Goal: Information Seeking & Learning: Learn about a topic

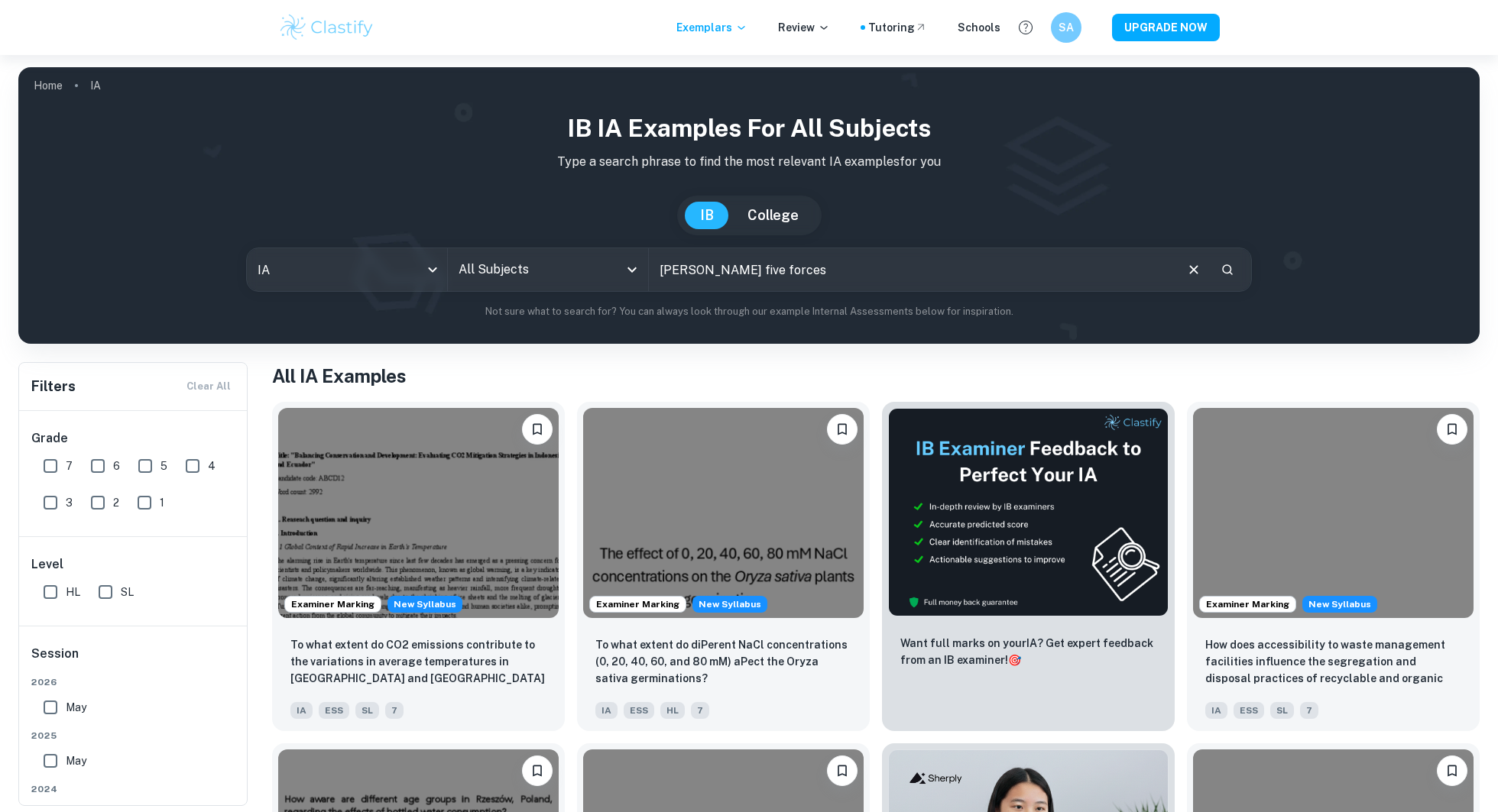
type input "[PERSON_NAME] five forces"
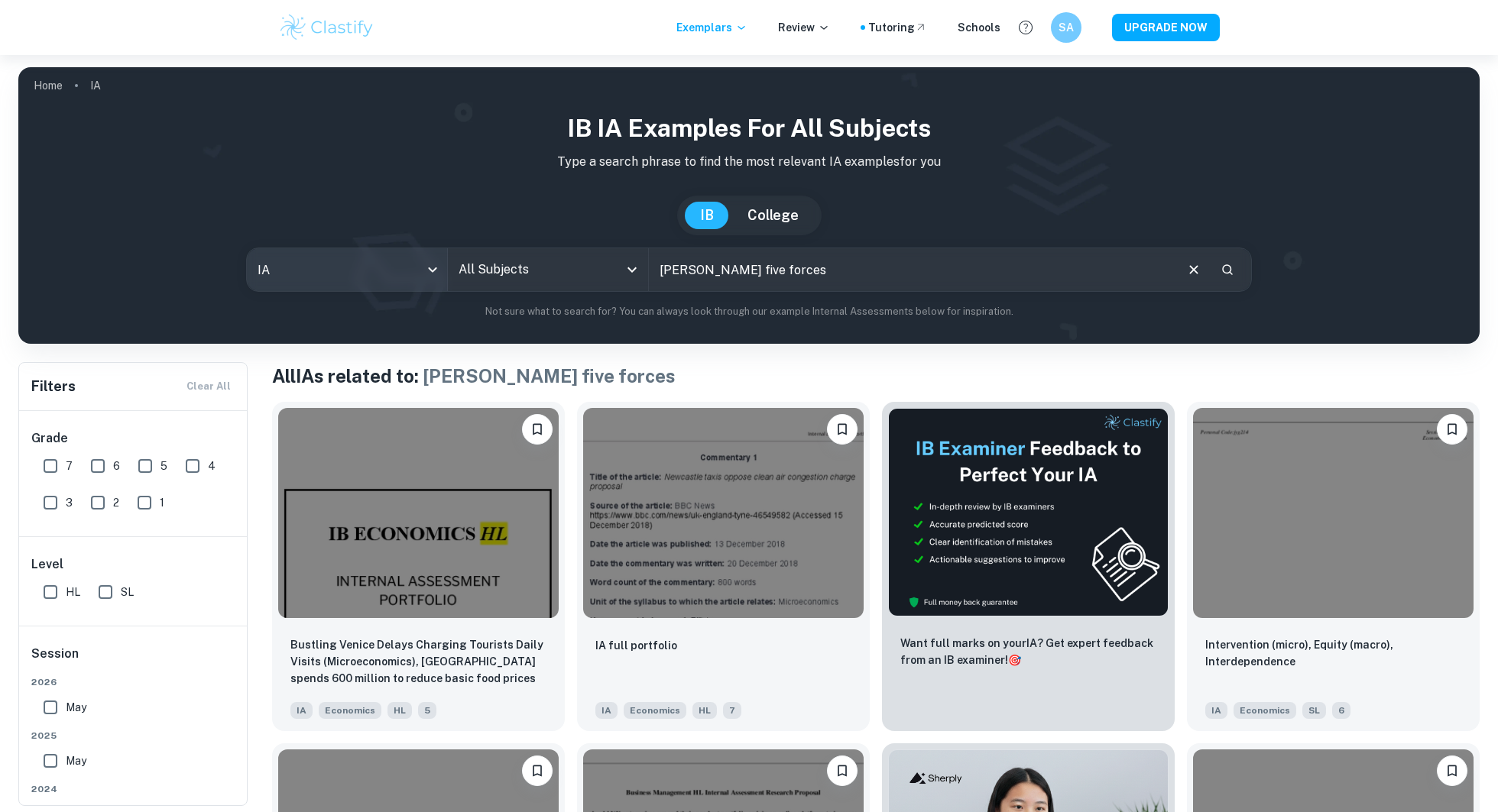
click at [382, 269] on body "We value your privacy We use cookies to enhance your browsing experience, serve…" at bounding box center [749, 461] width 1498 height 812
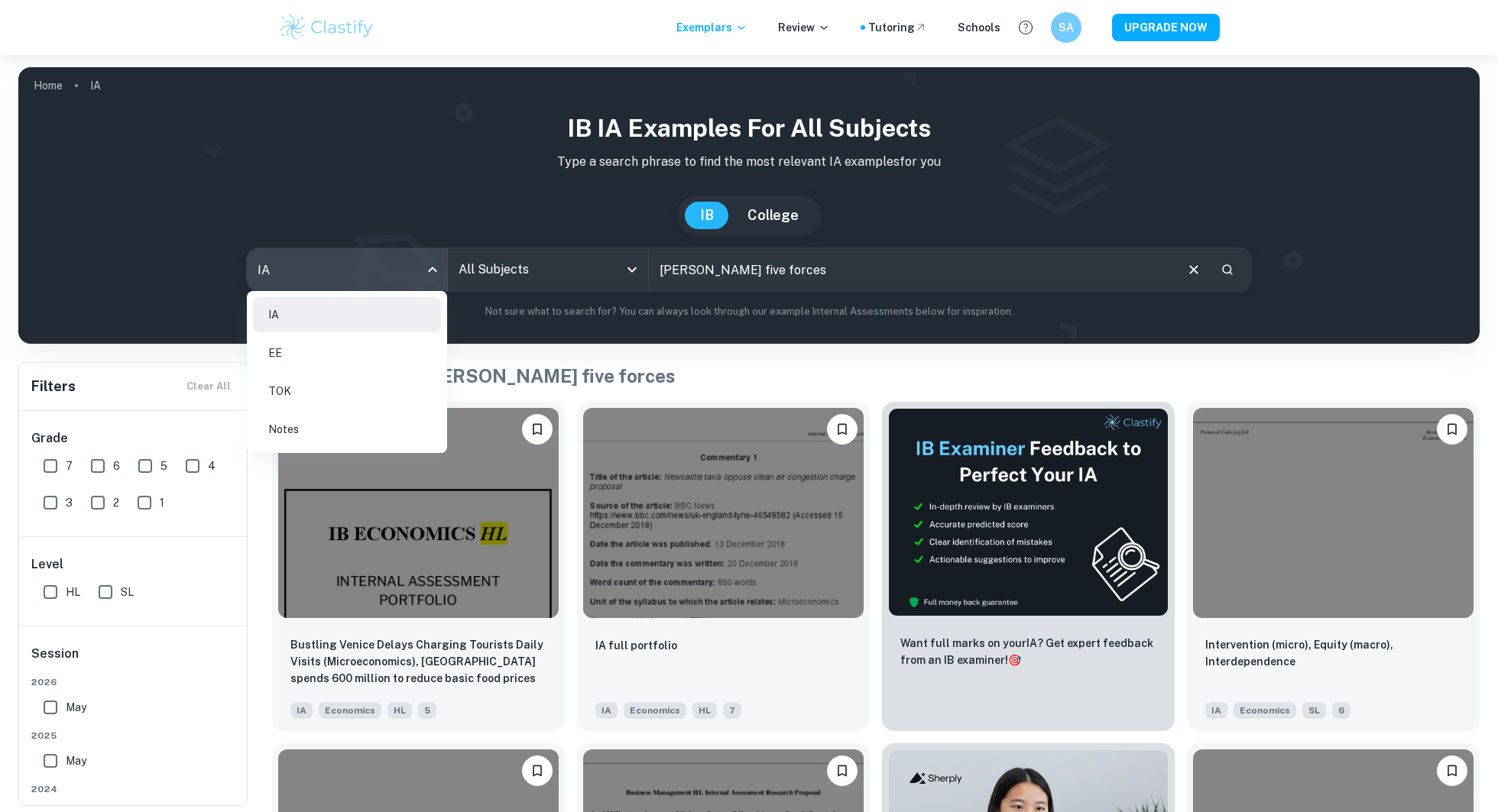
click at [475, 276] on div at bounding box center [749, 406] width 1498 height 812
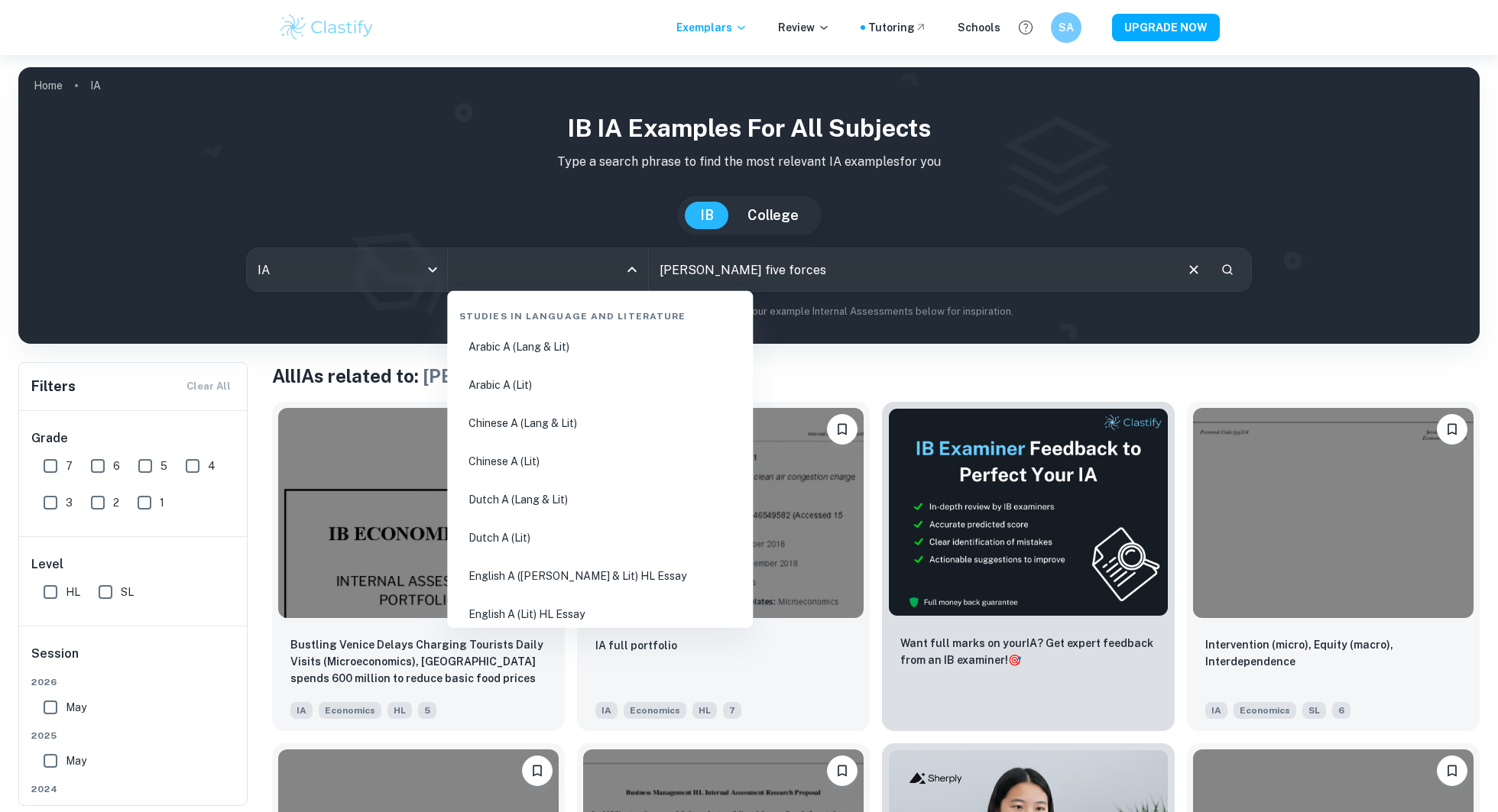
click at [498, 275] on input "All Subjects" at bounding box center [536, 270] width 164 height 29
type input "bu"
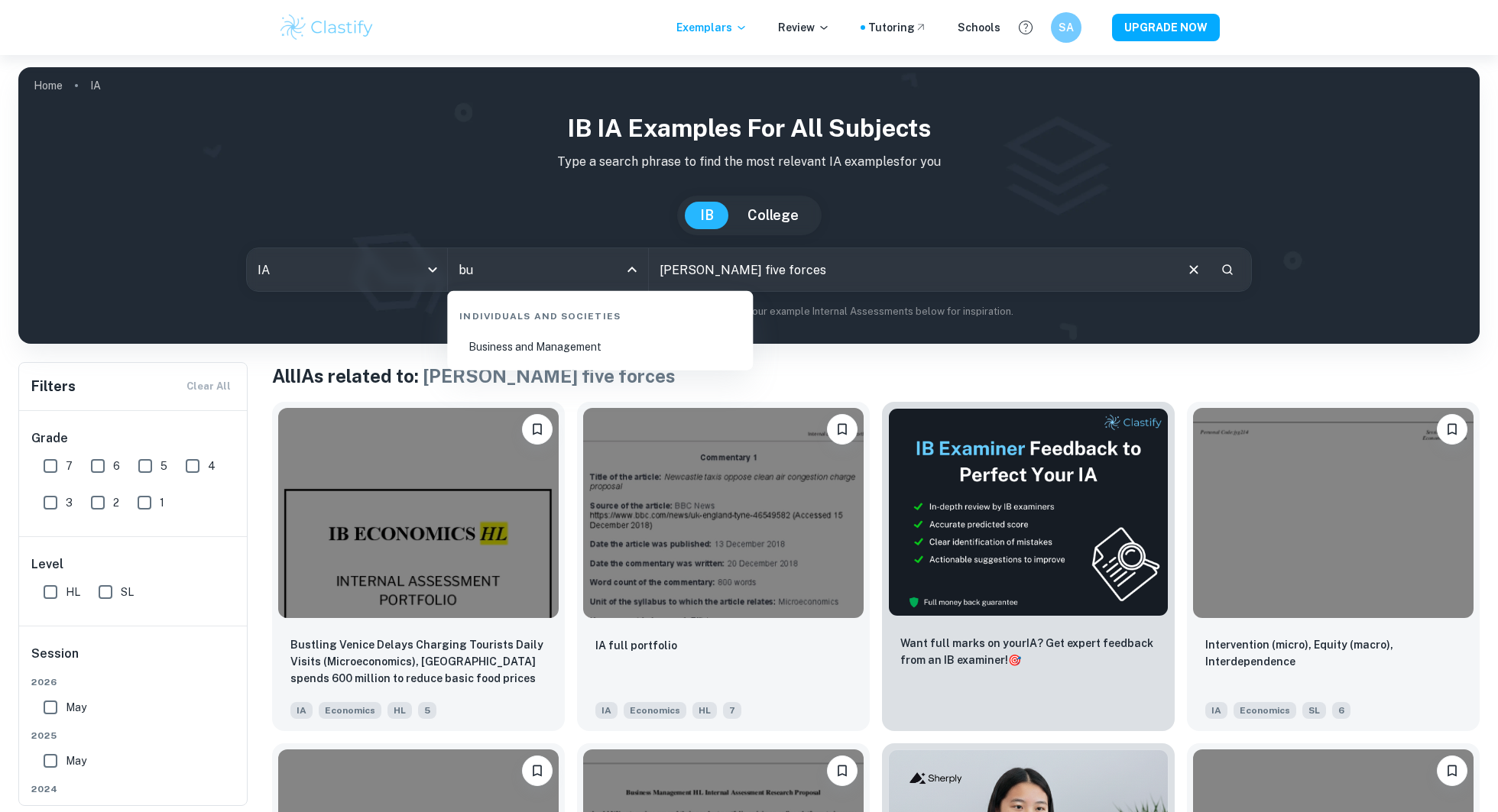
click at [538, 335] on li "Business and Management" at bounding box center [599, 347] width 293 height 35
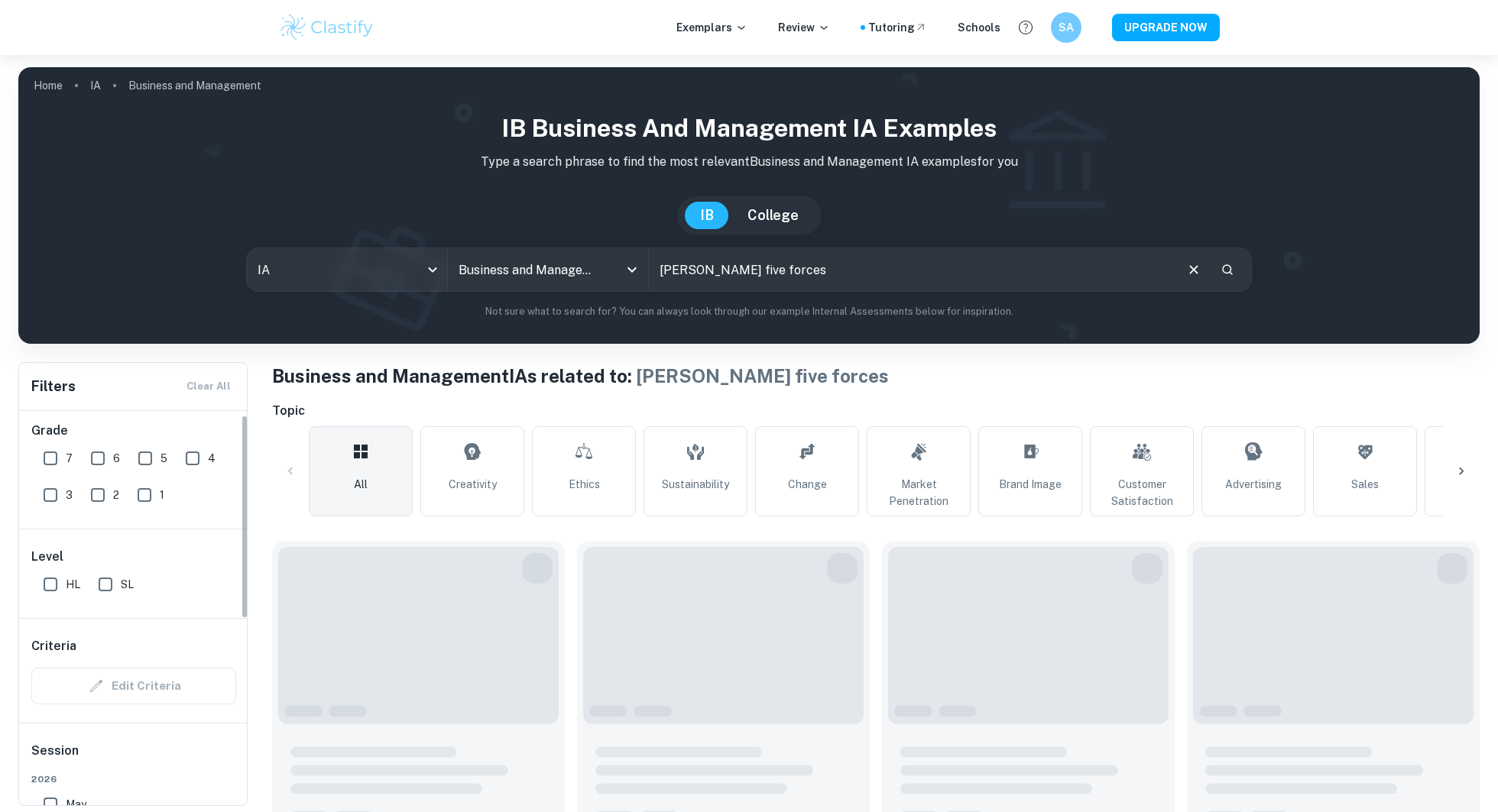
click at [60, 457] on input "7" at bounding box center [50, 458] width 30 height 30
checkbox input "true"
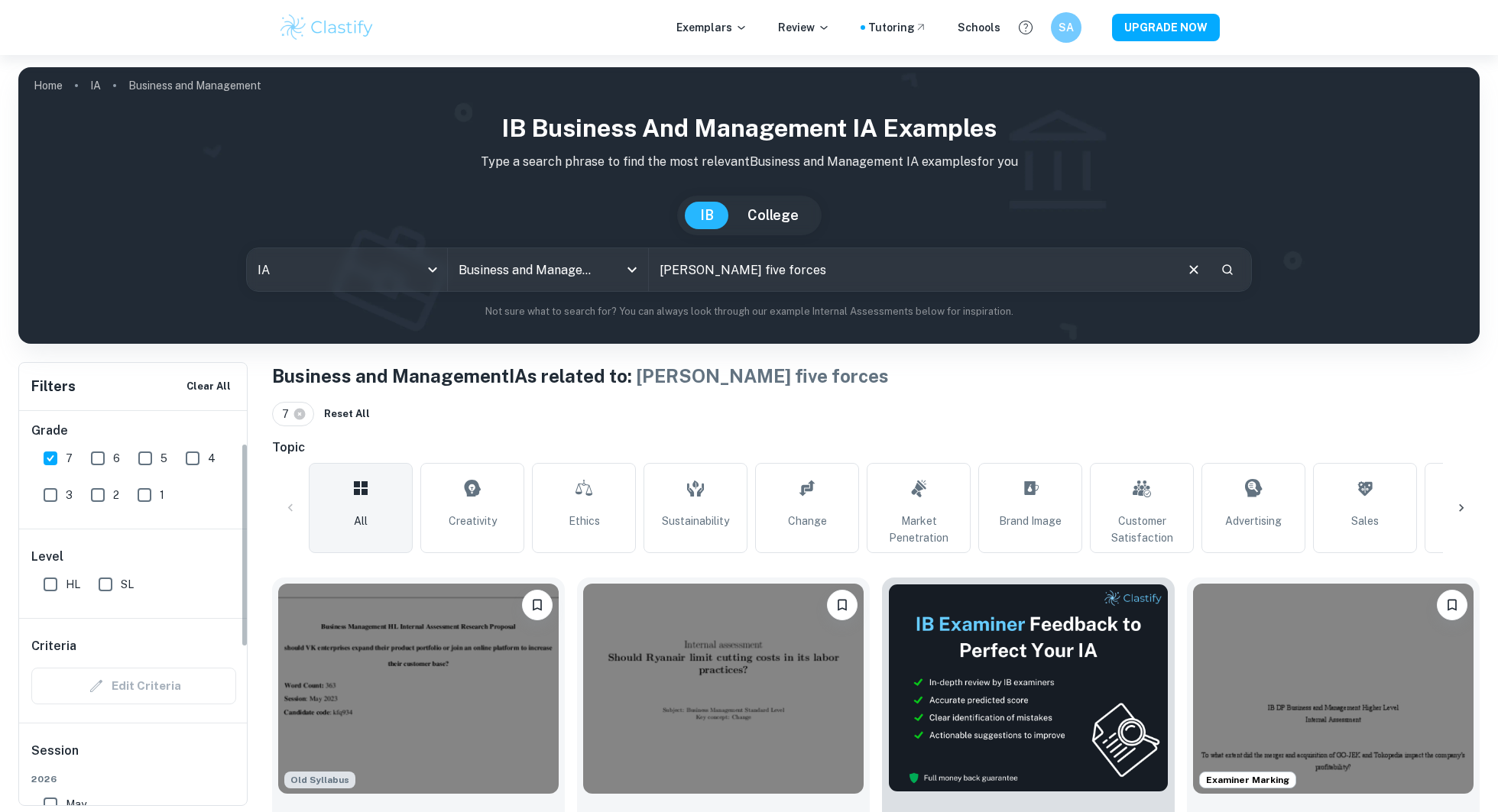
scroll to position [63, 0]
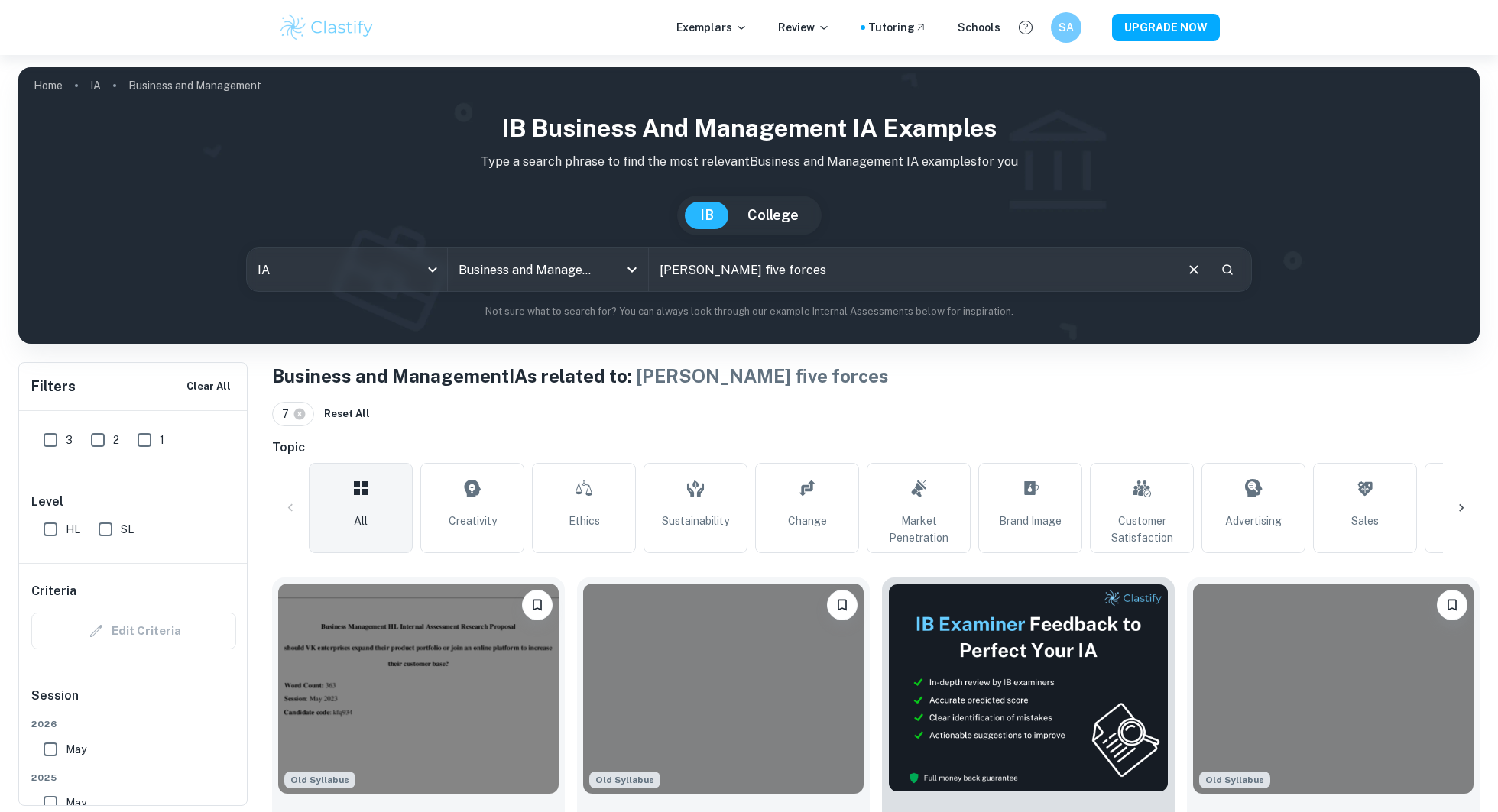
click at [108, 522] on input "SL" at bounding box center [105, 529] width 30 height 30
checkbox input "true"
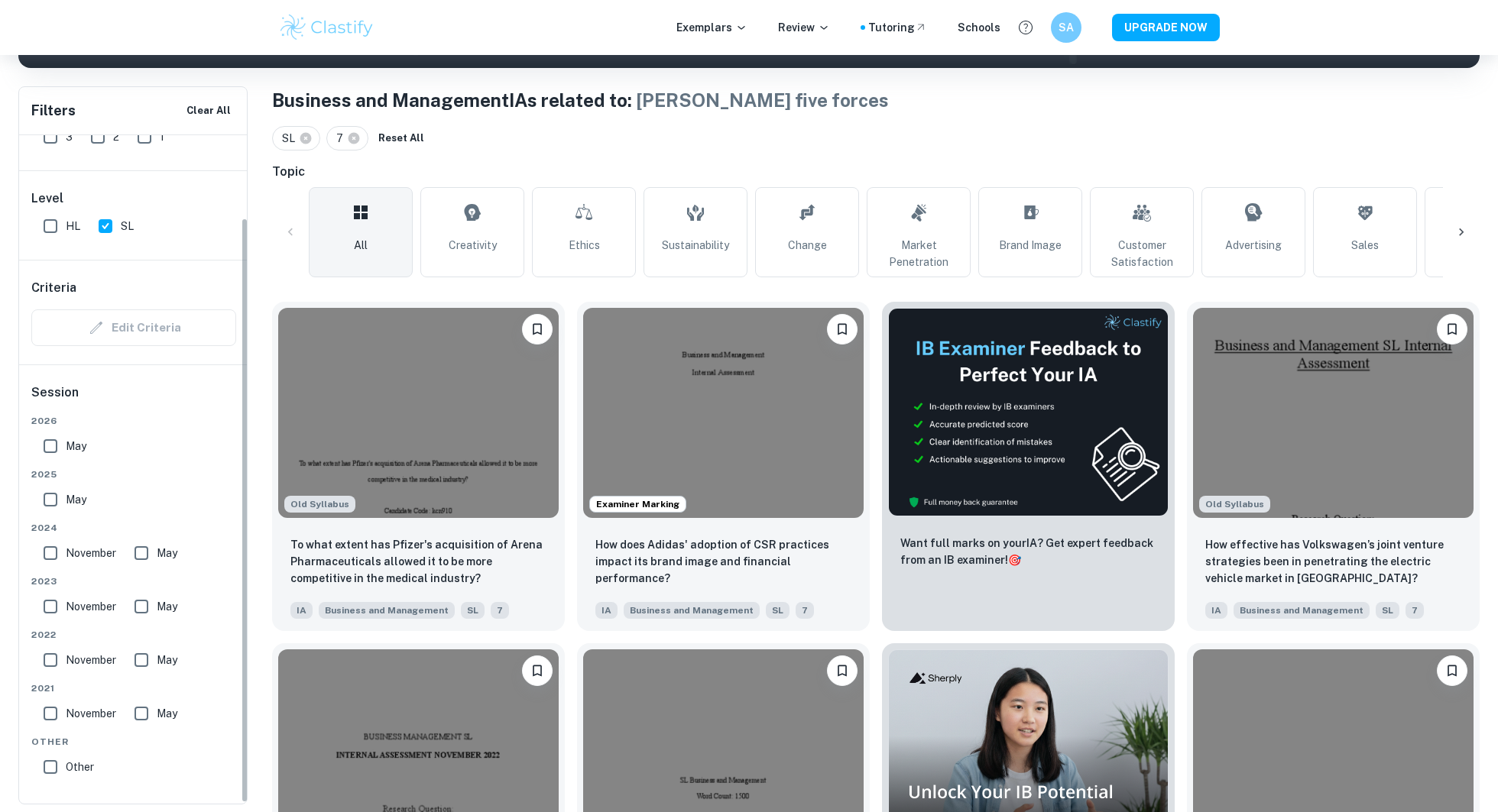
scroll to position [90, 0]
click at [608, 431] on img at bounding box center [723, 411] width 281 height 210
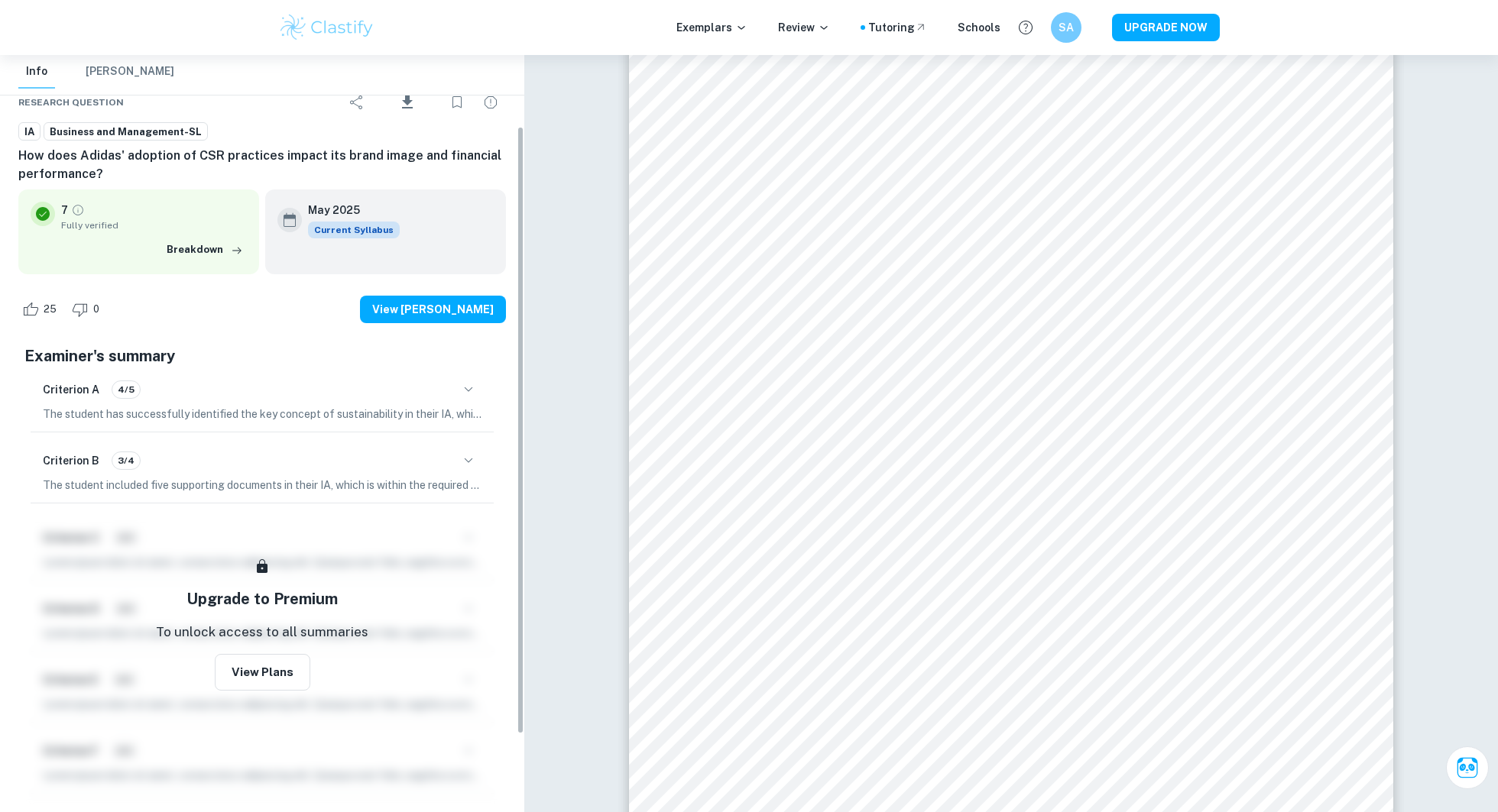
scroll to position [88, 0]
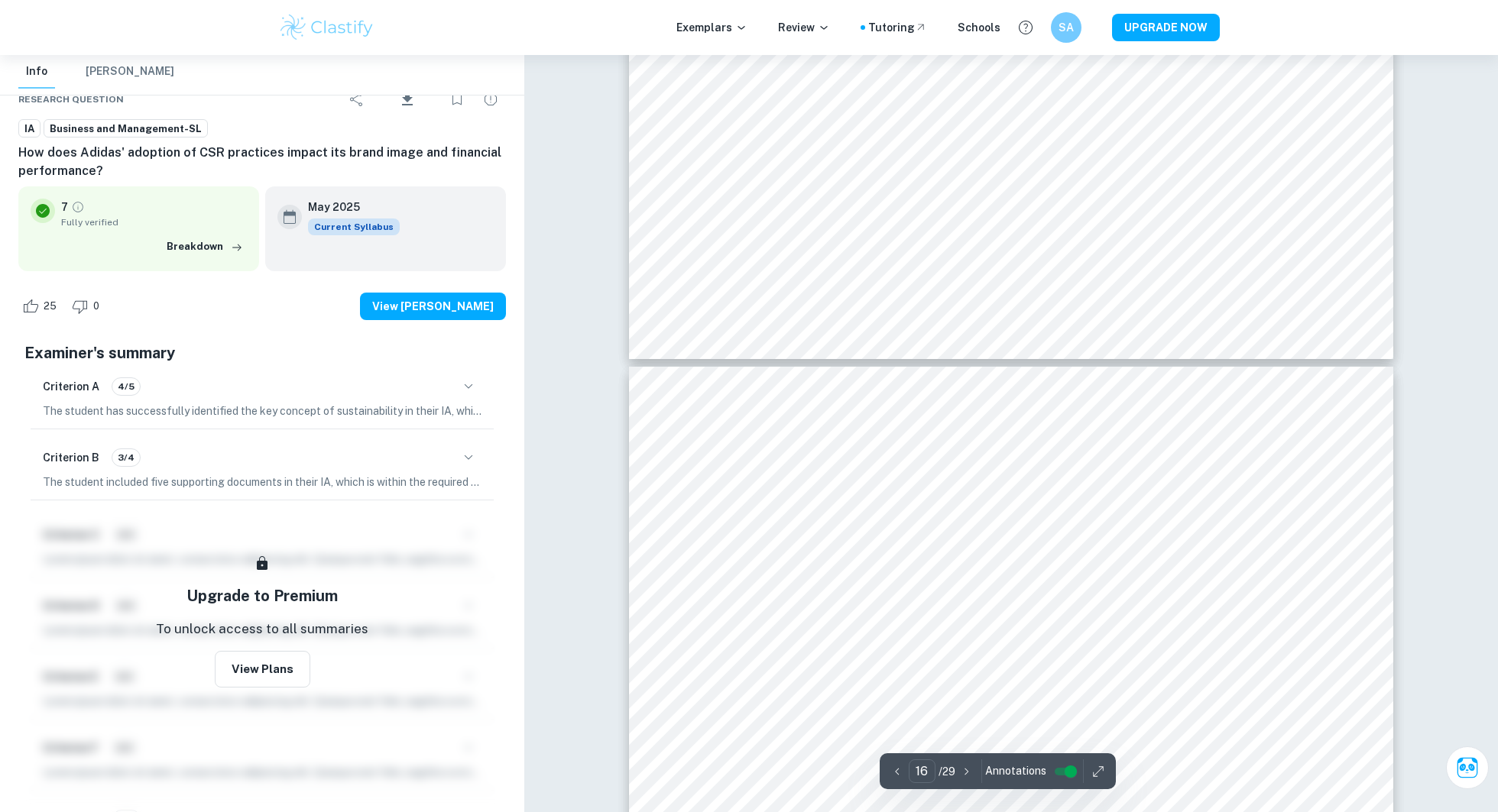
type input "15"
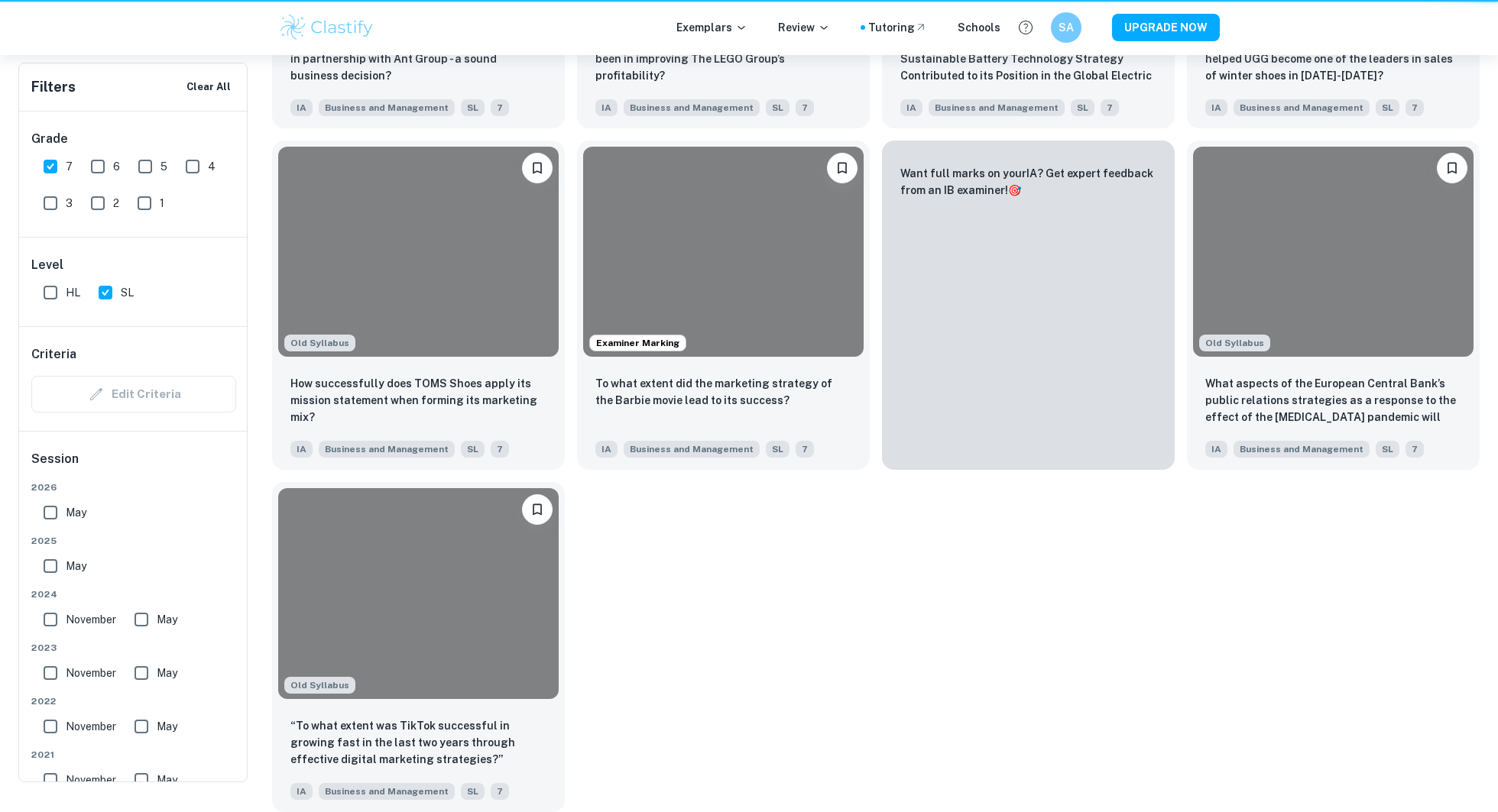
scroll to position [276, 0]
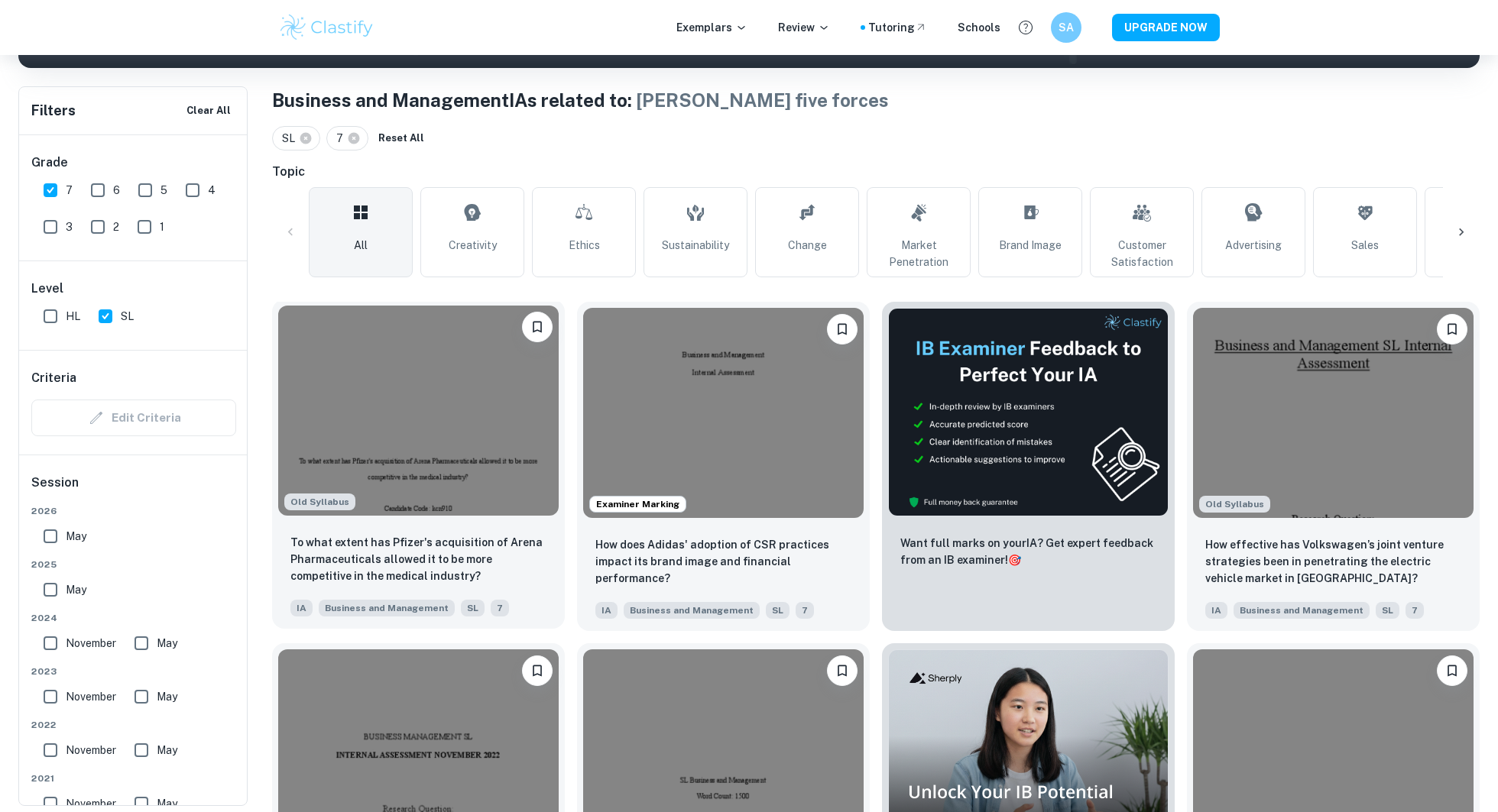
click at [379, 461] on img at bounding box center [419, 411] width 281 height 210
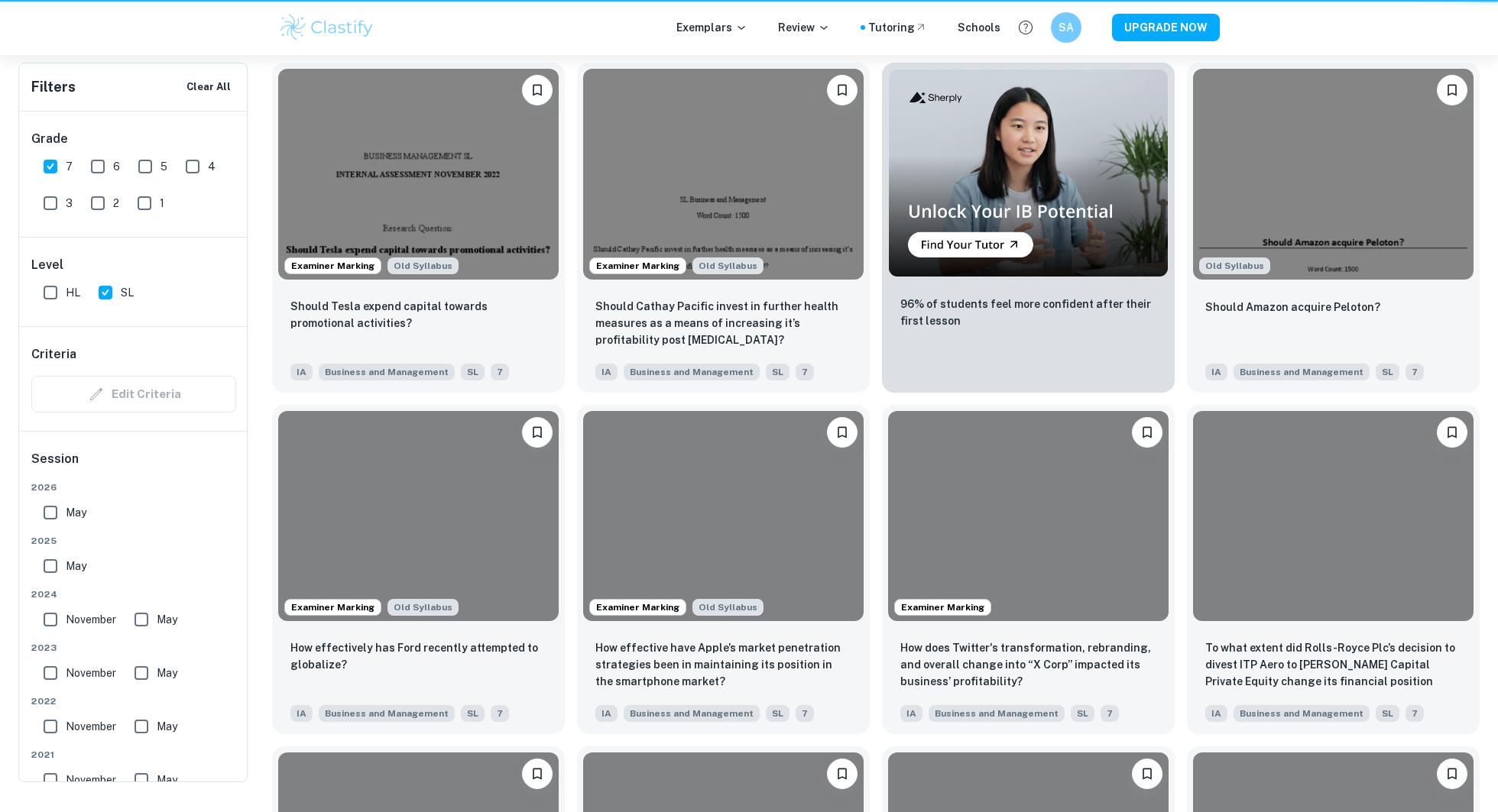
scroll to position [276, 0]
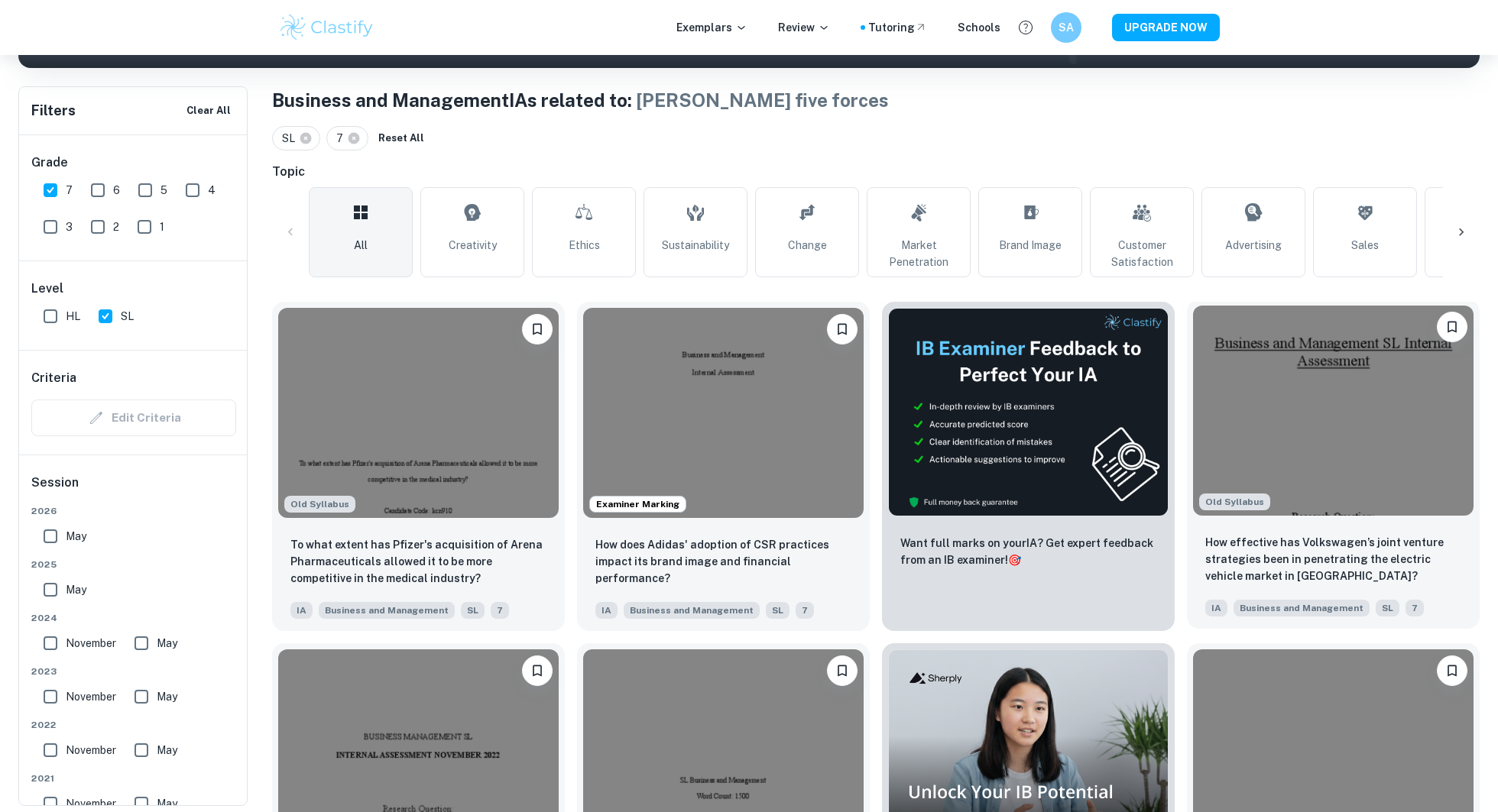
click at [1387, 385] on img at bounding box center [1333, 411] width 281 height 210
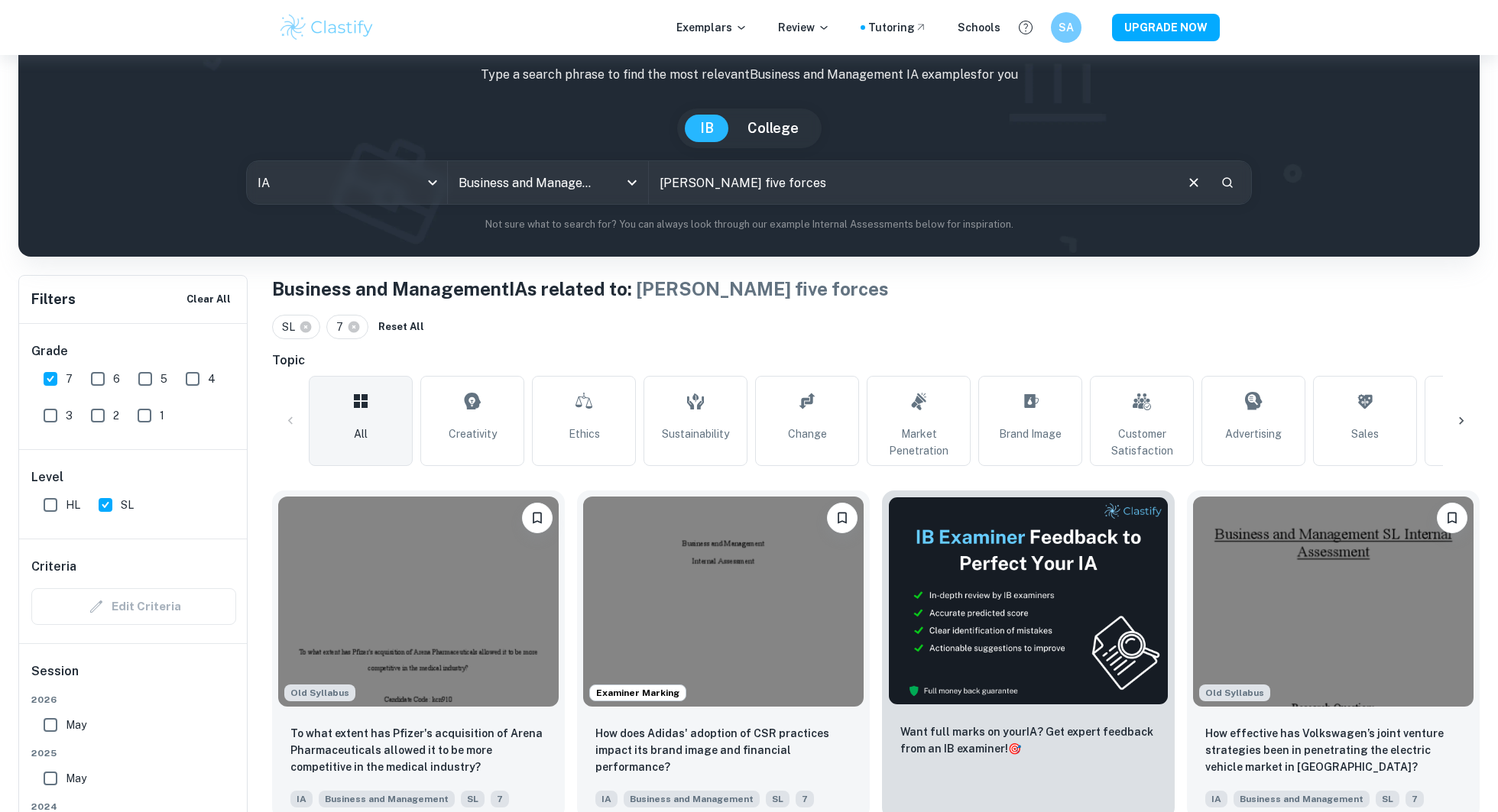
scroll to position [144, 0]
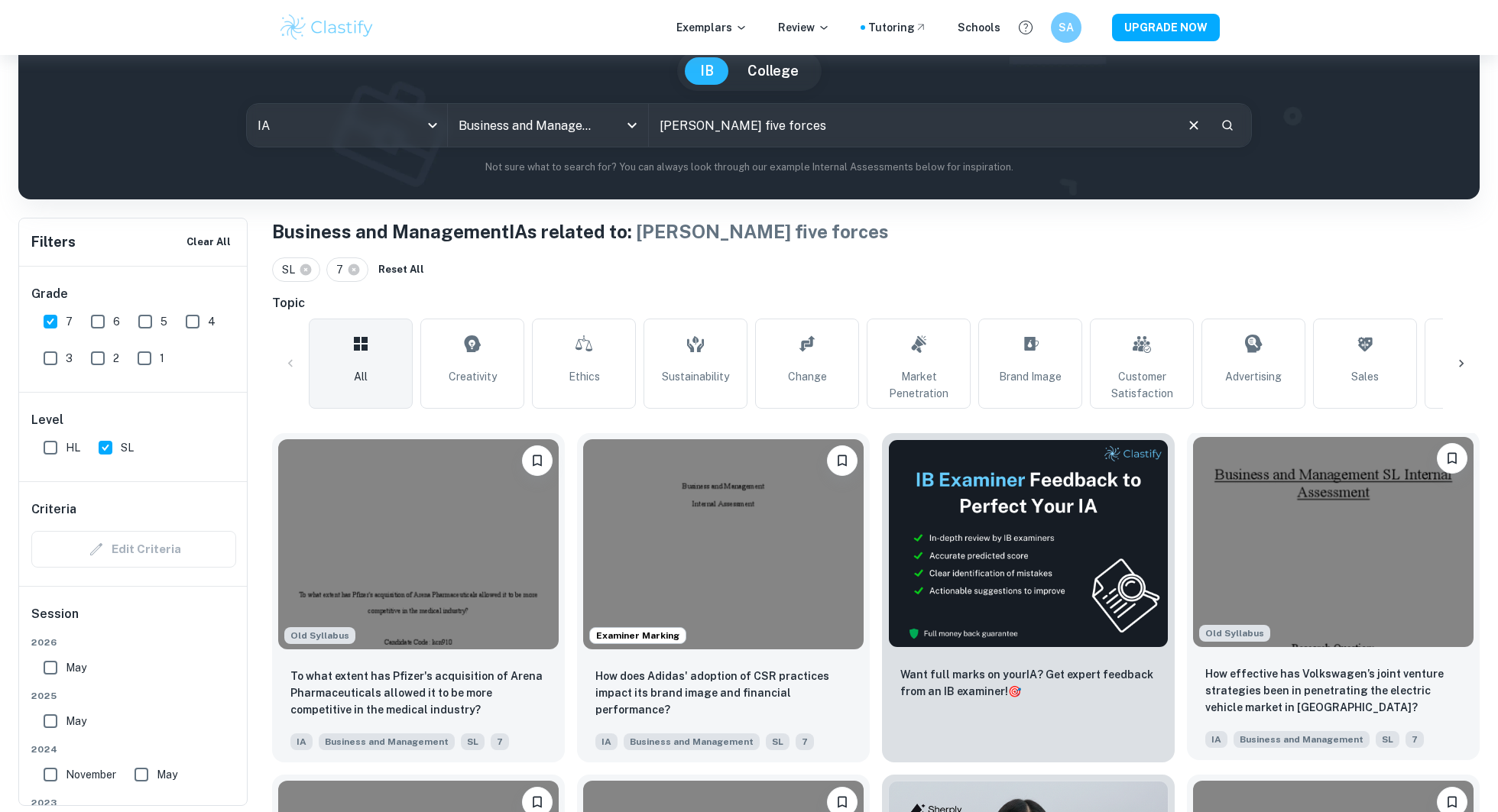
click at [1365, 525] on img at bounding box center [1333, 542] width 281 height 210
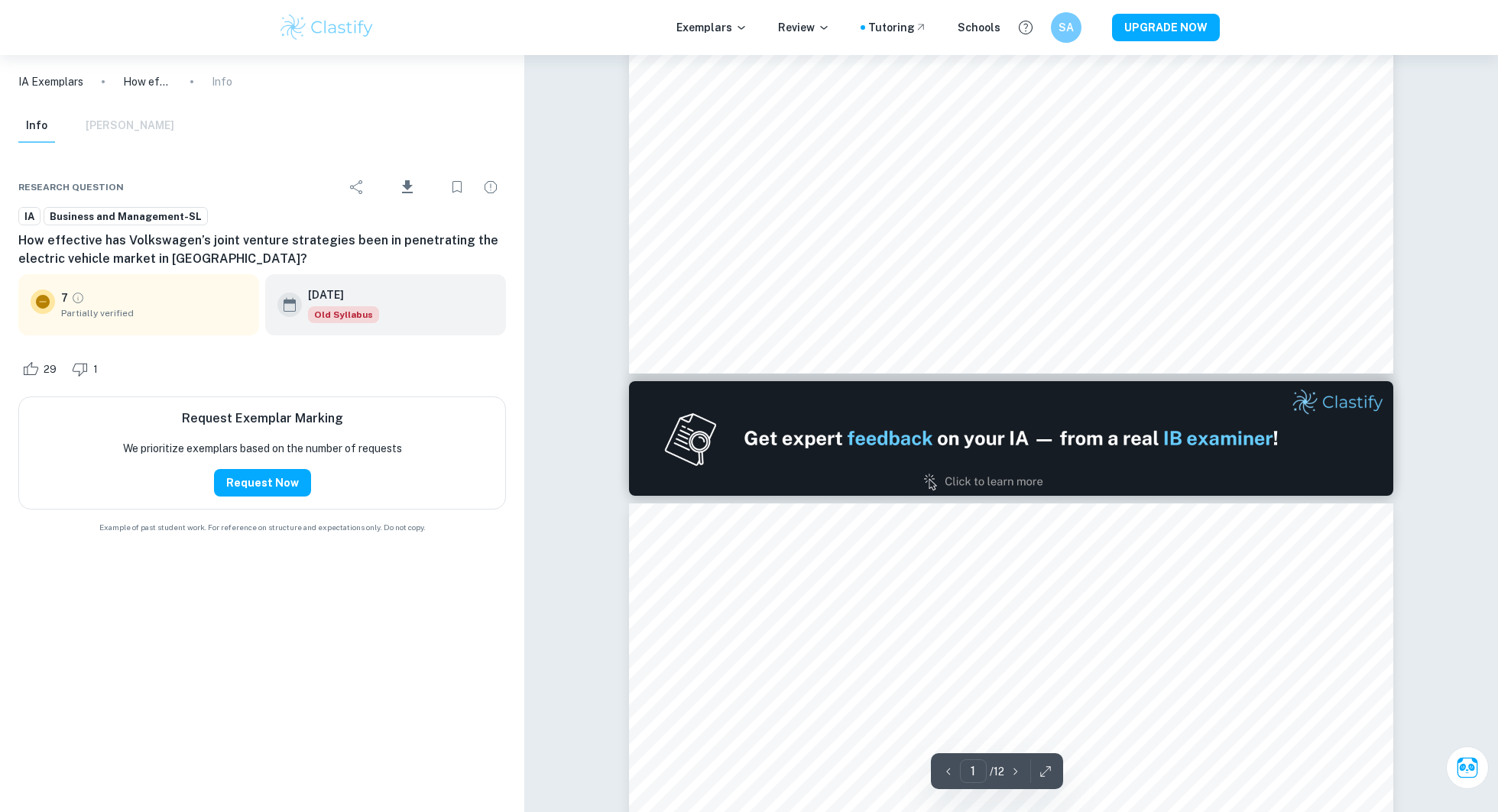
type input "2"
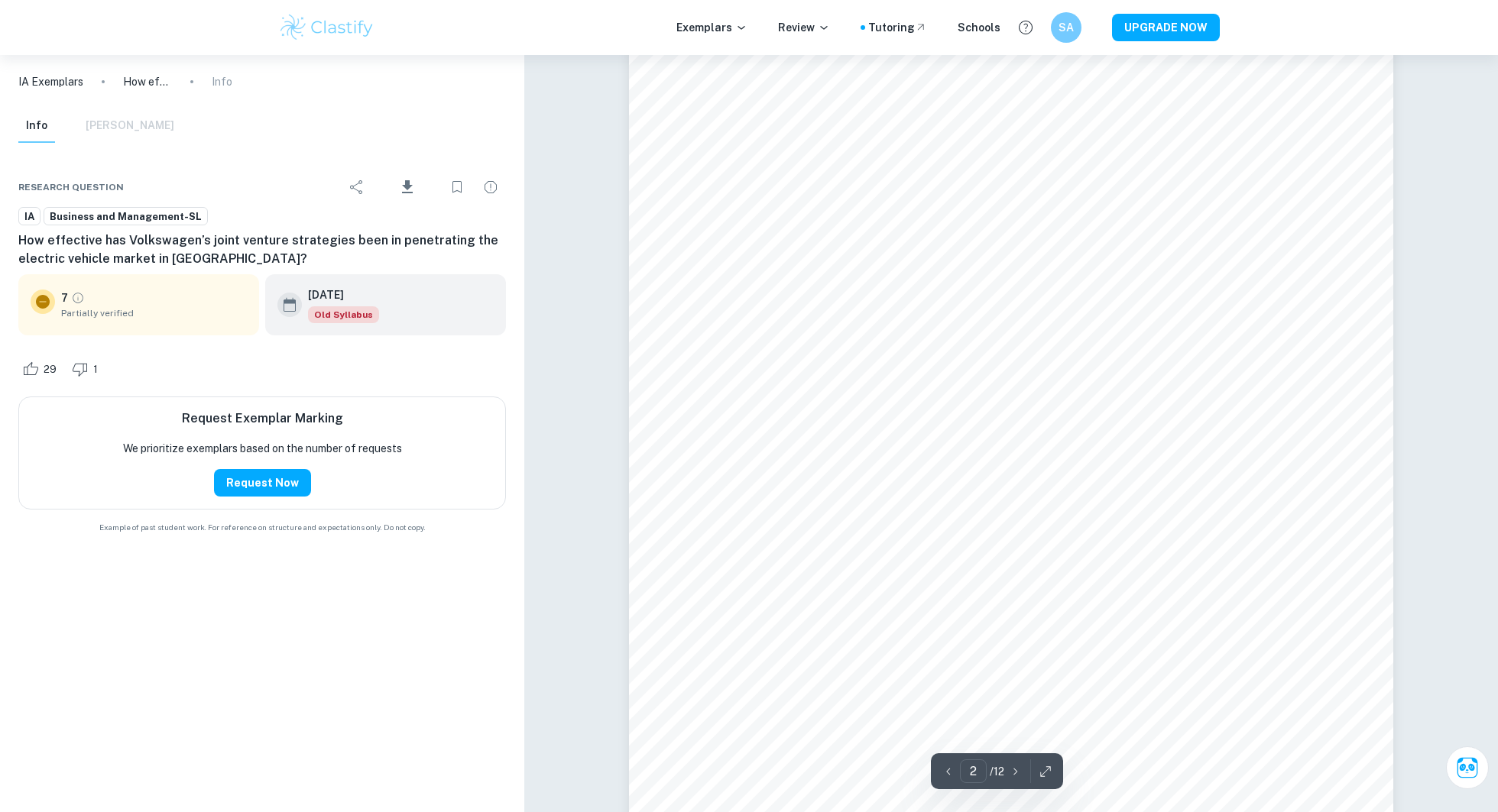
scroll to position [1243, 0]
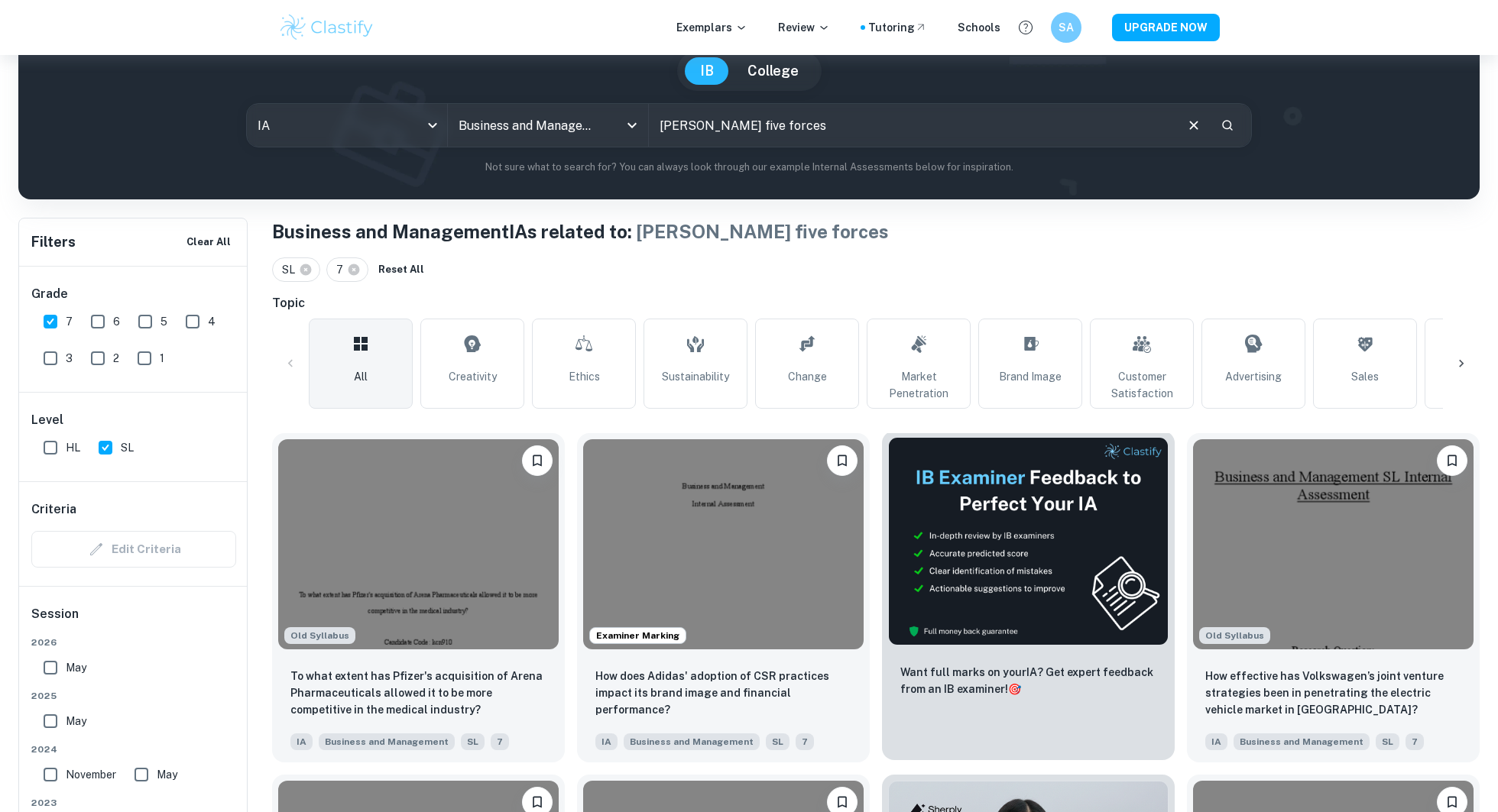
scroll to position [208, 0]
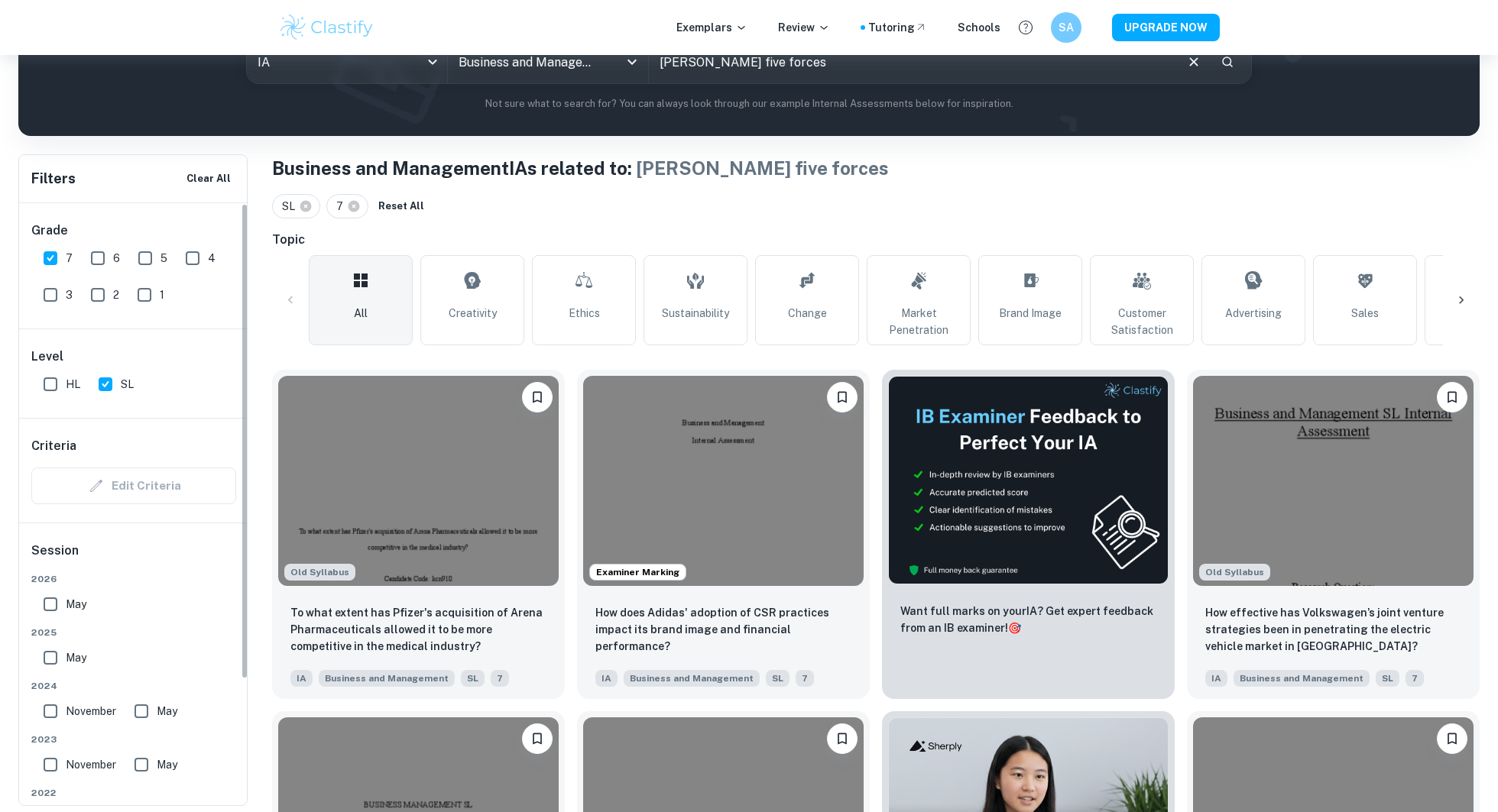
click at [113, 387] on input "SL" at bounding box center [105, 383] width 30 height 30
checkbox input "false"
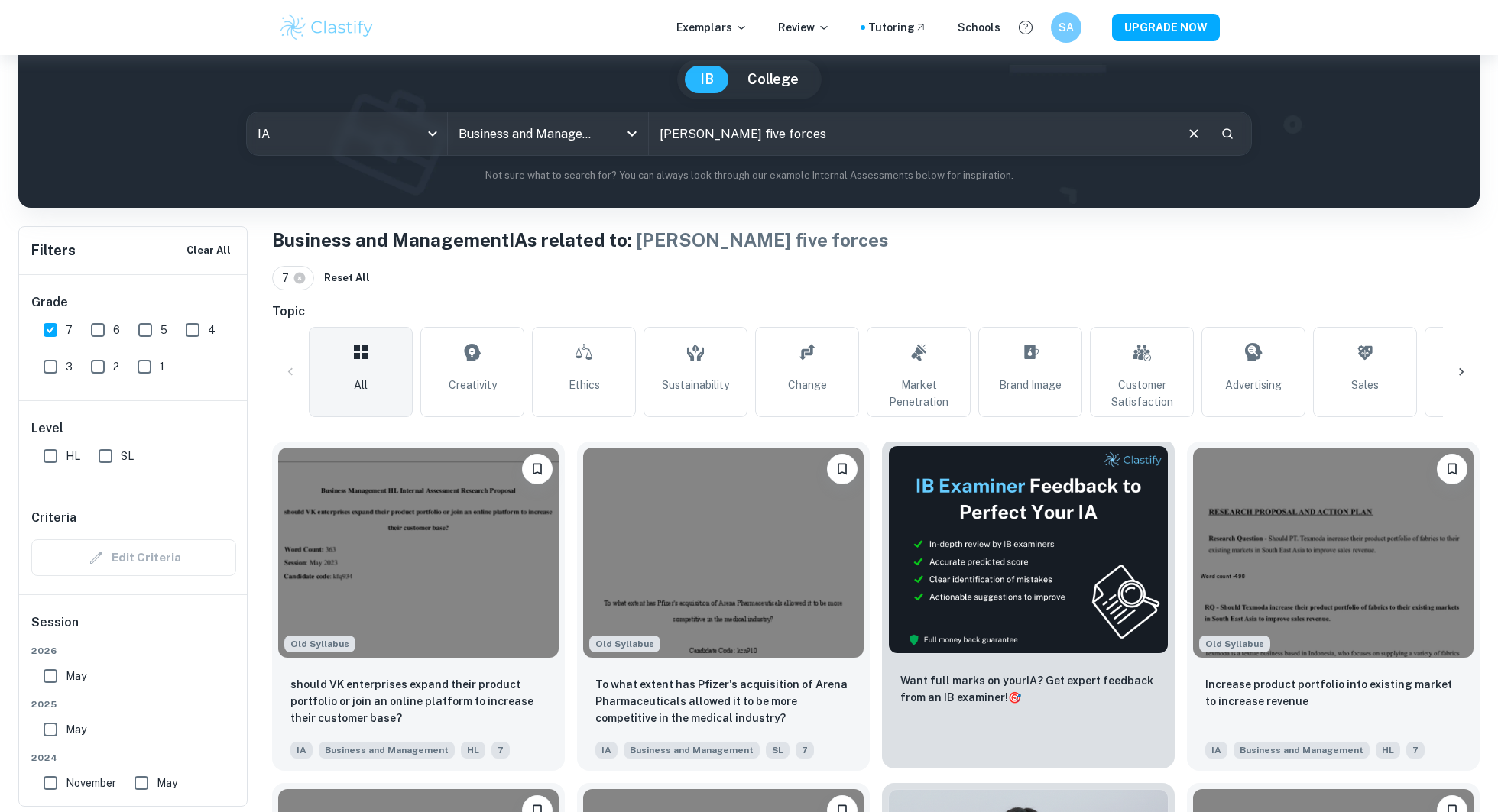
scroll to position [0, 0]
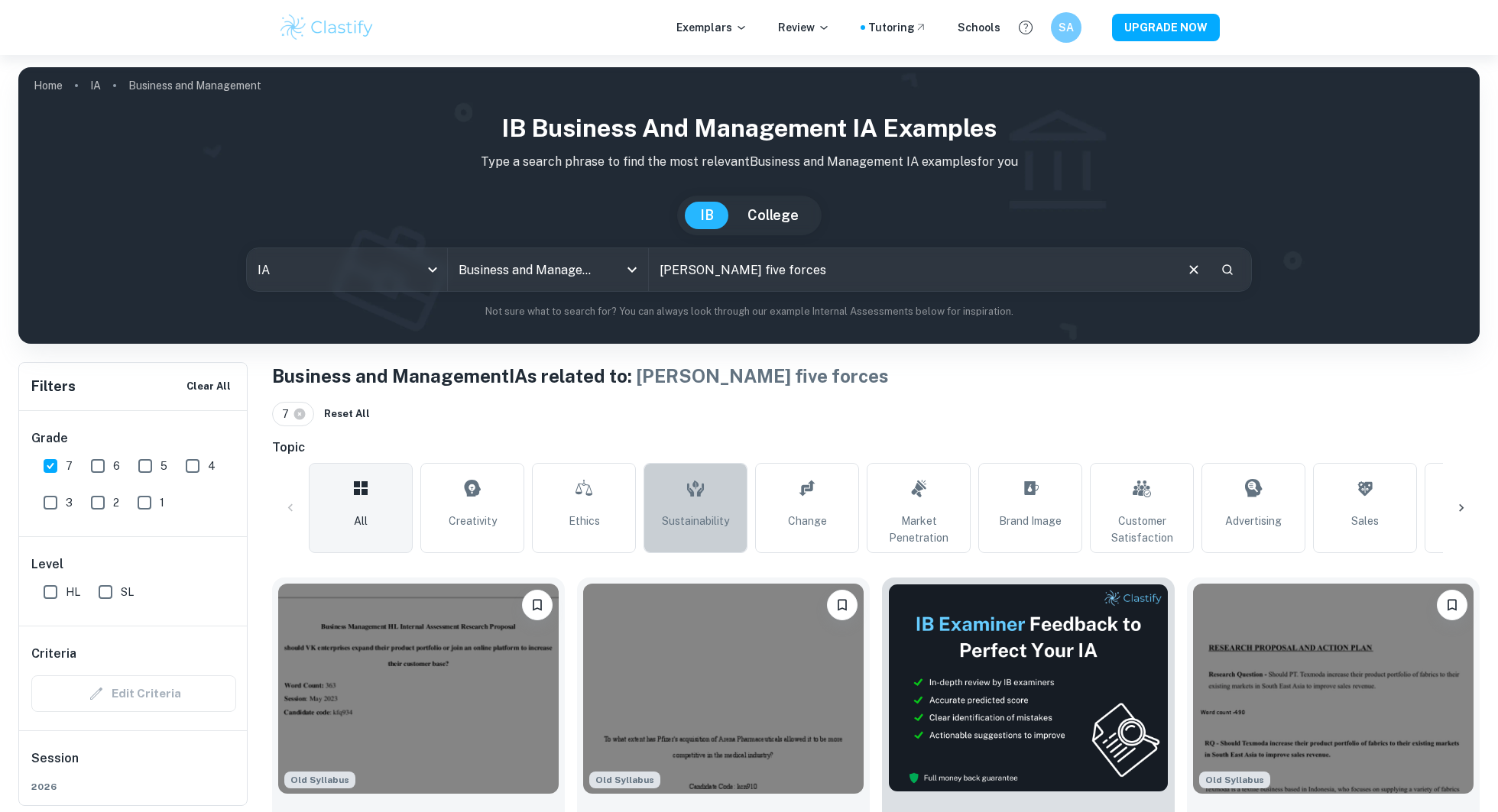
click at [686, 497] on icon at bounding box center [695, 487] width 19 height 36
type input "Sustainability"
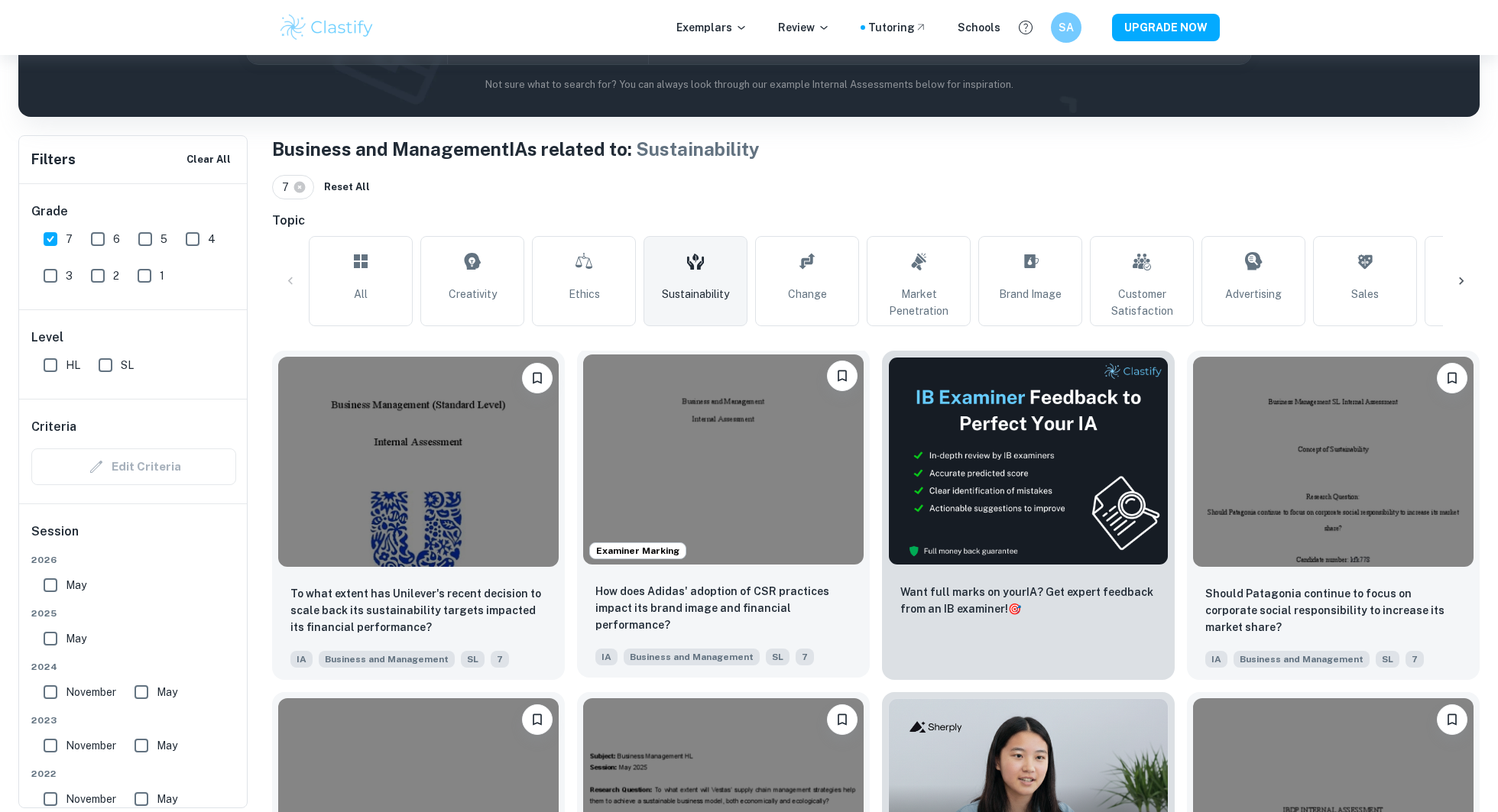
scroll to position [229, 0]
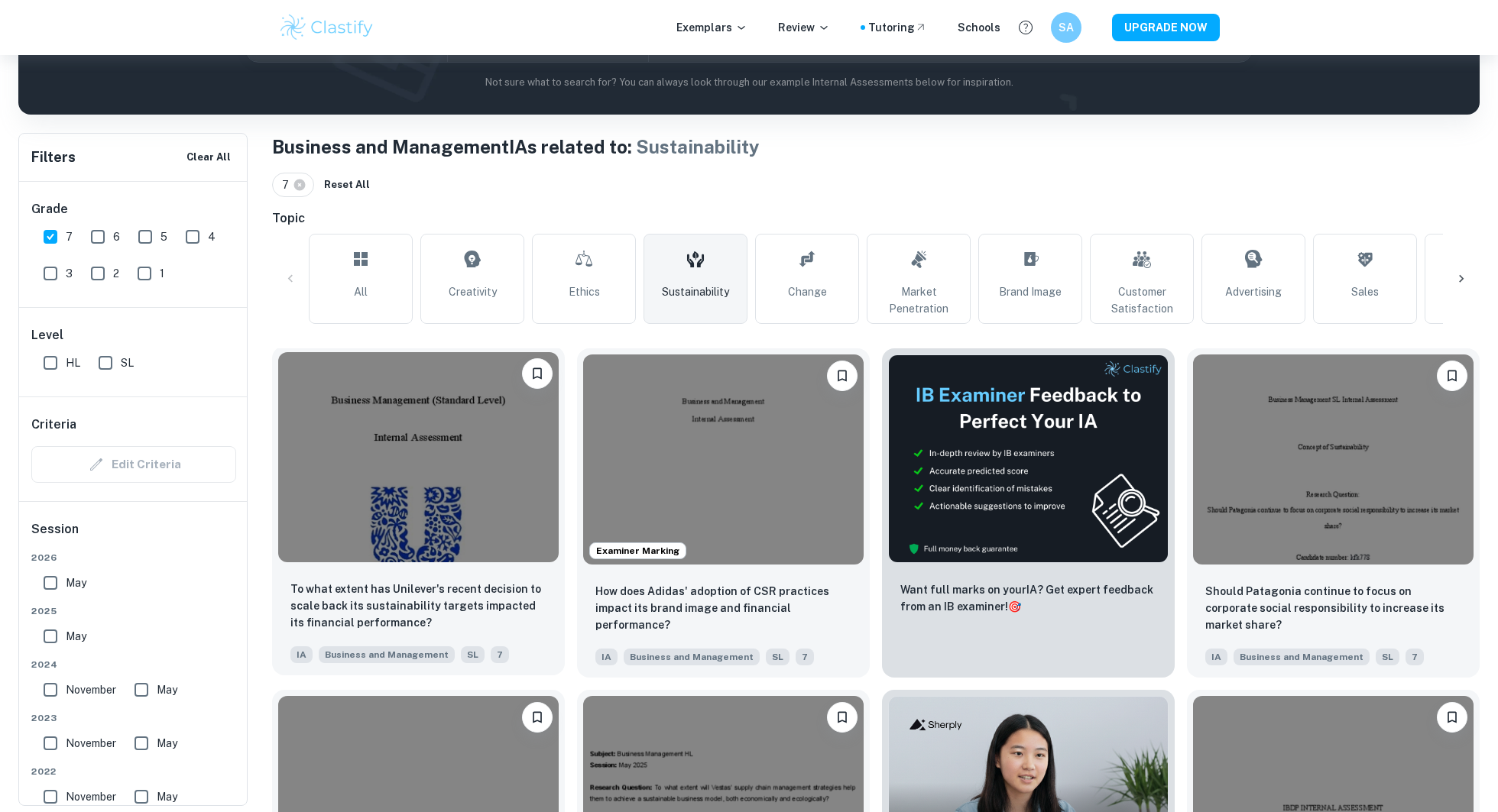
click at [456, 397] on img at bounding box center [419, 457] width 281 height 210
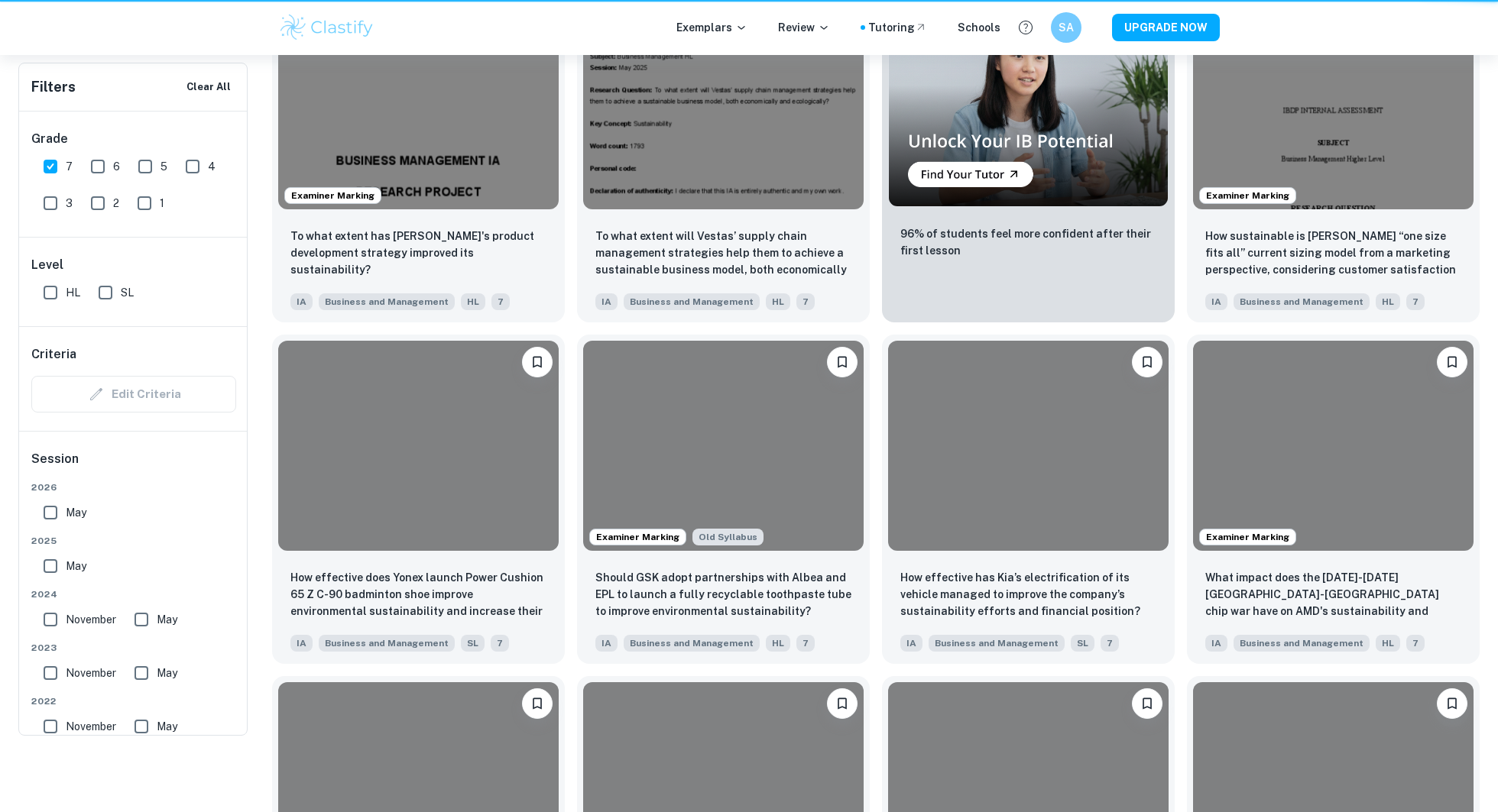
scroll to position [229, 0]
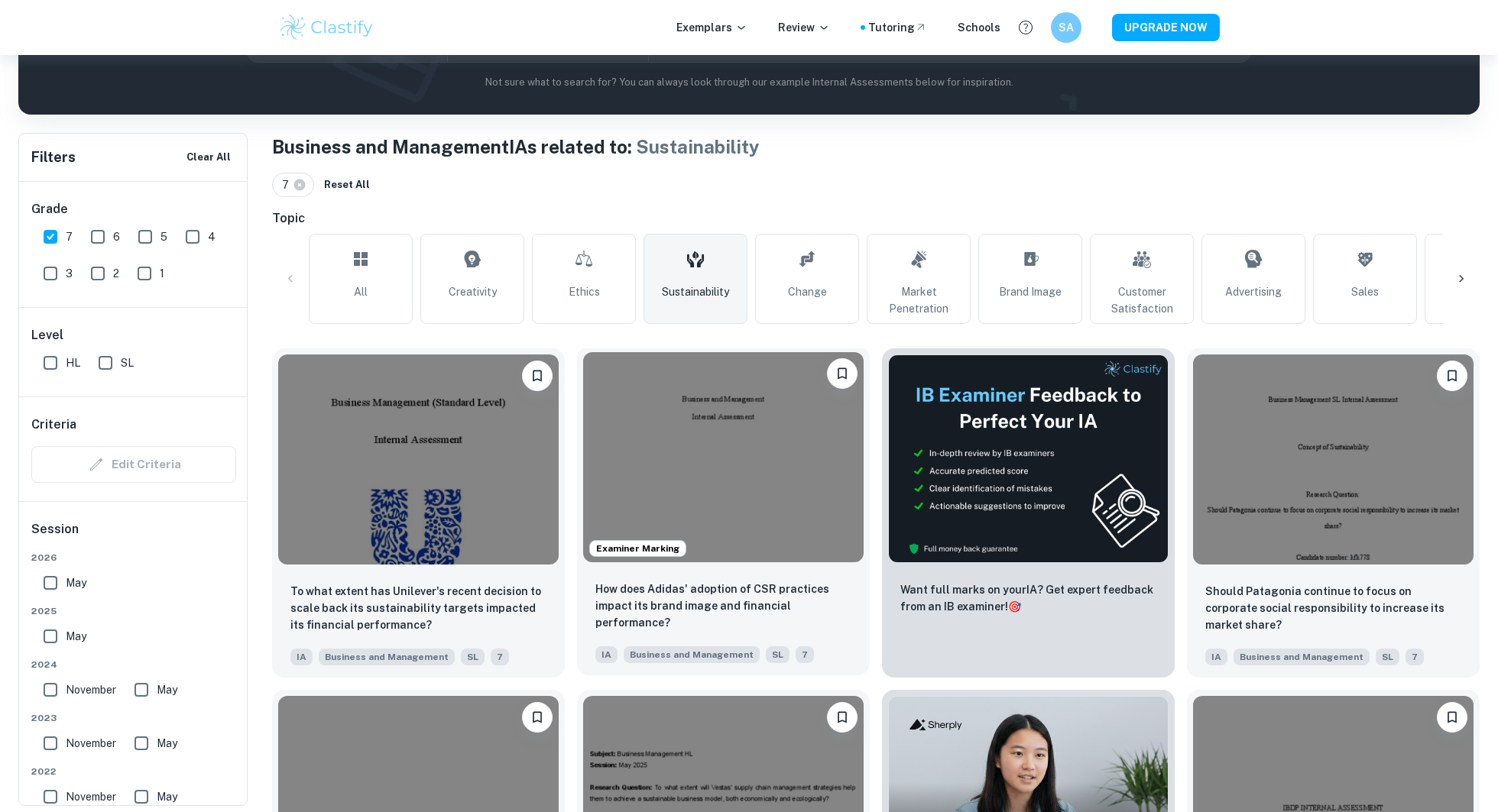
click at [628, 506] on img at bounding box center [723, 457] width 281 height 210
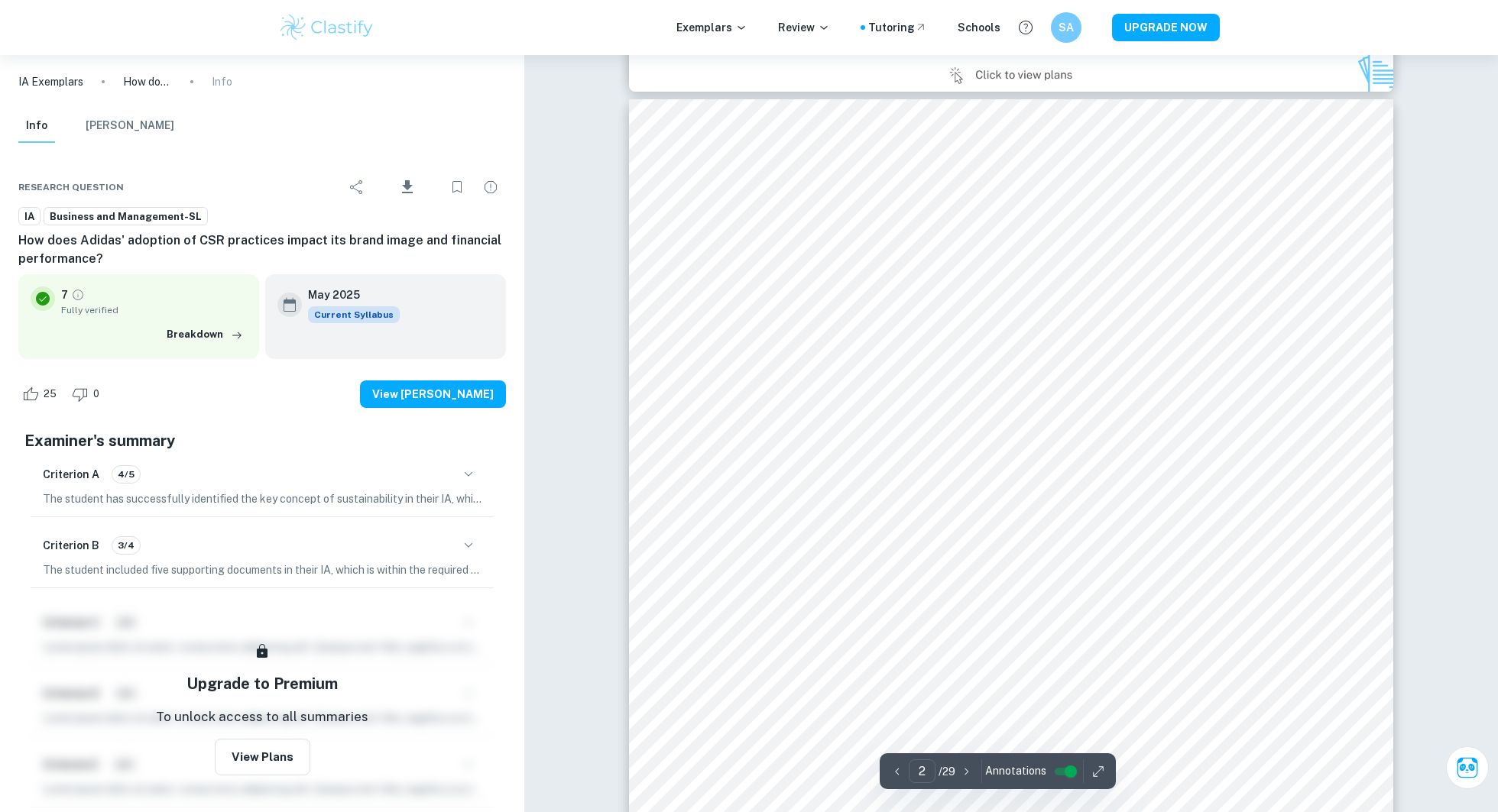
scroll to position [1049, 0]
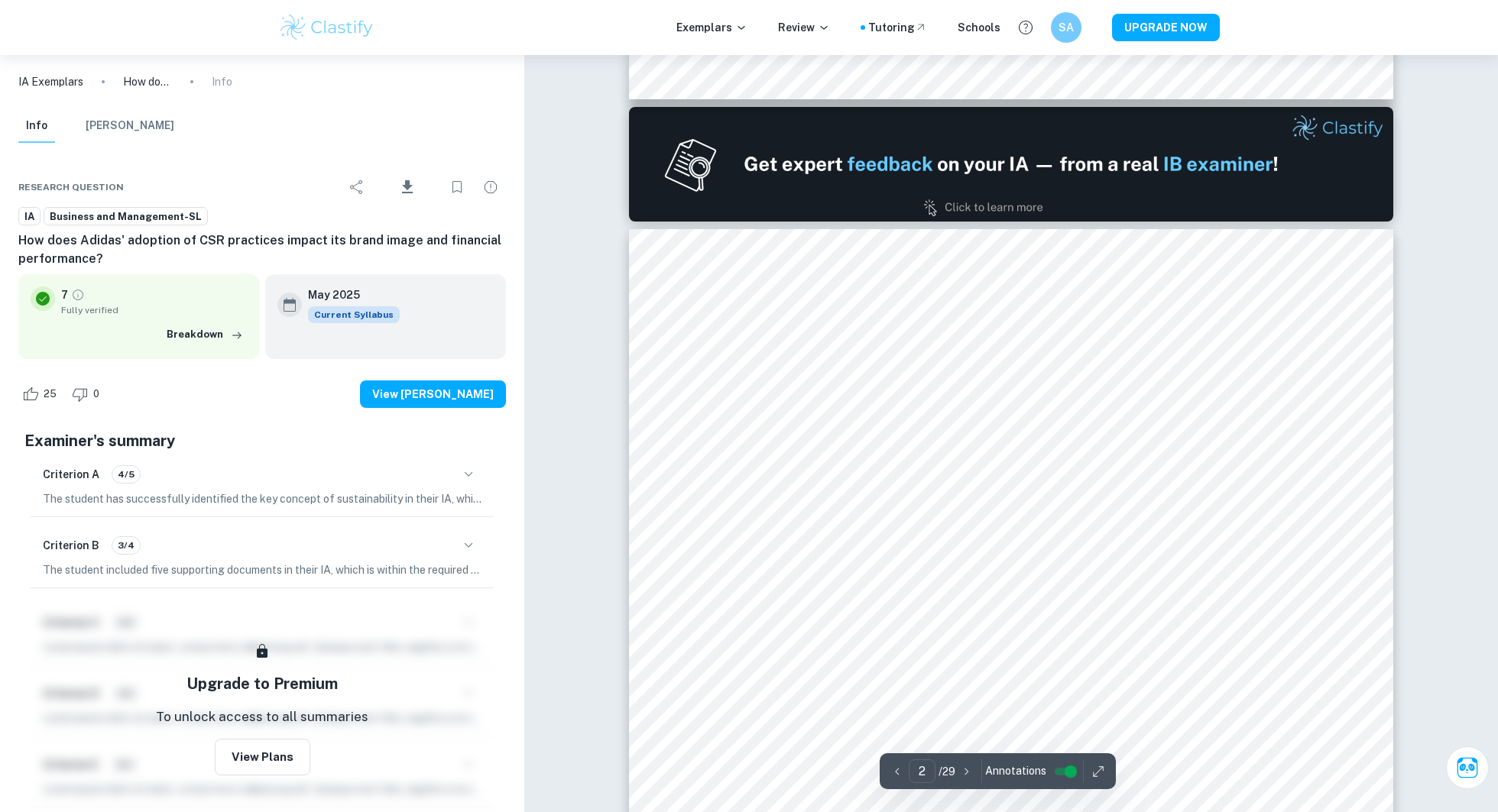
type input "1"
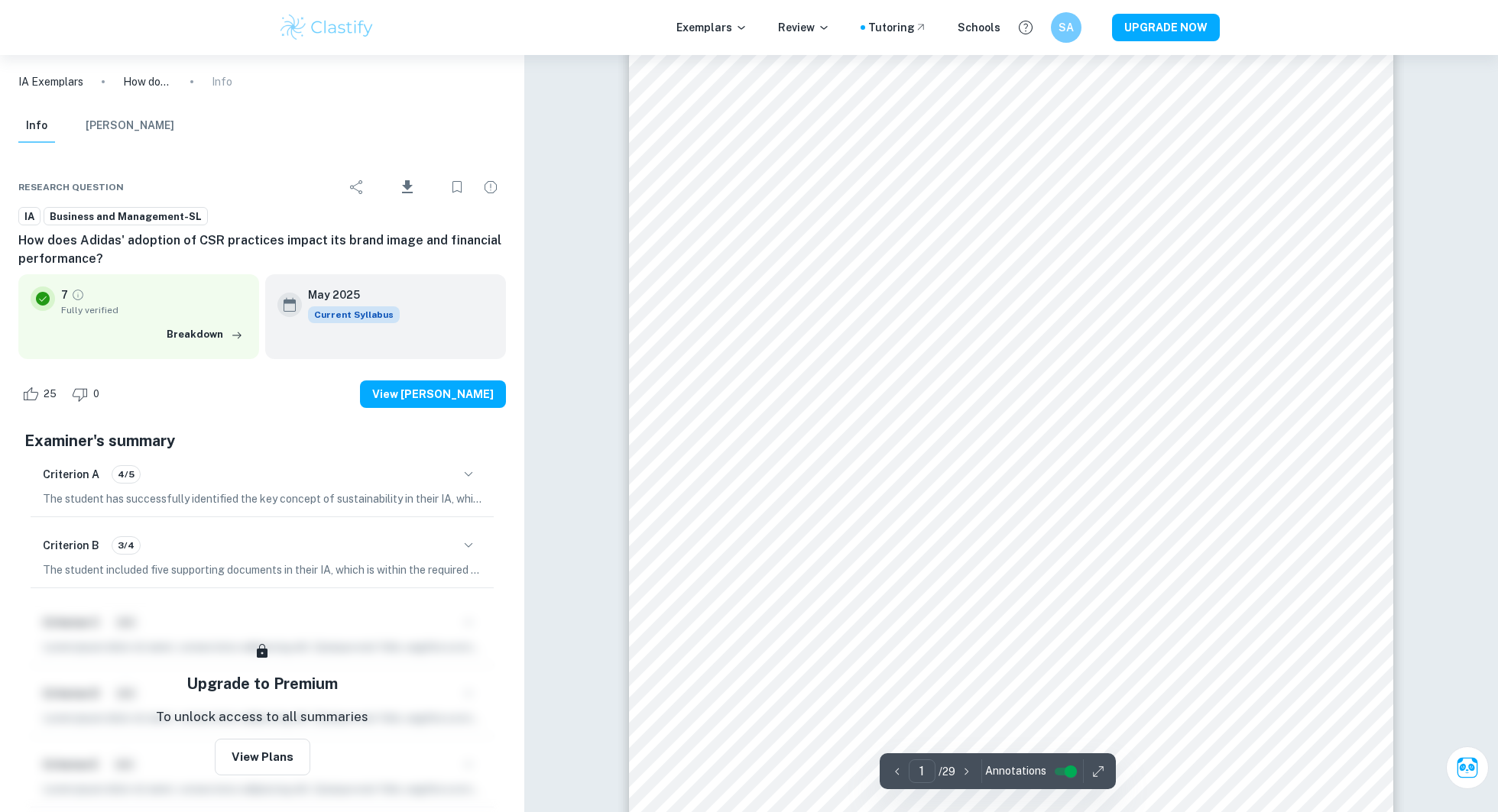
scroll to position [400, 0]
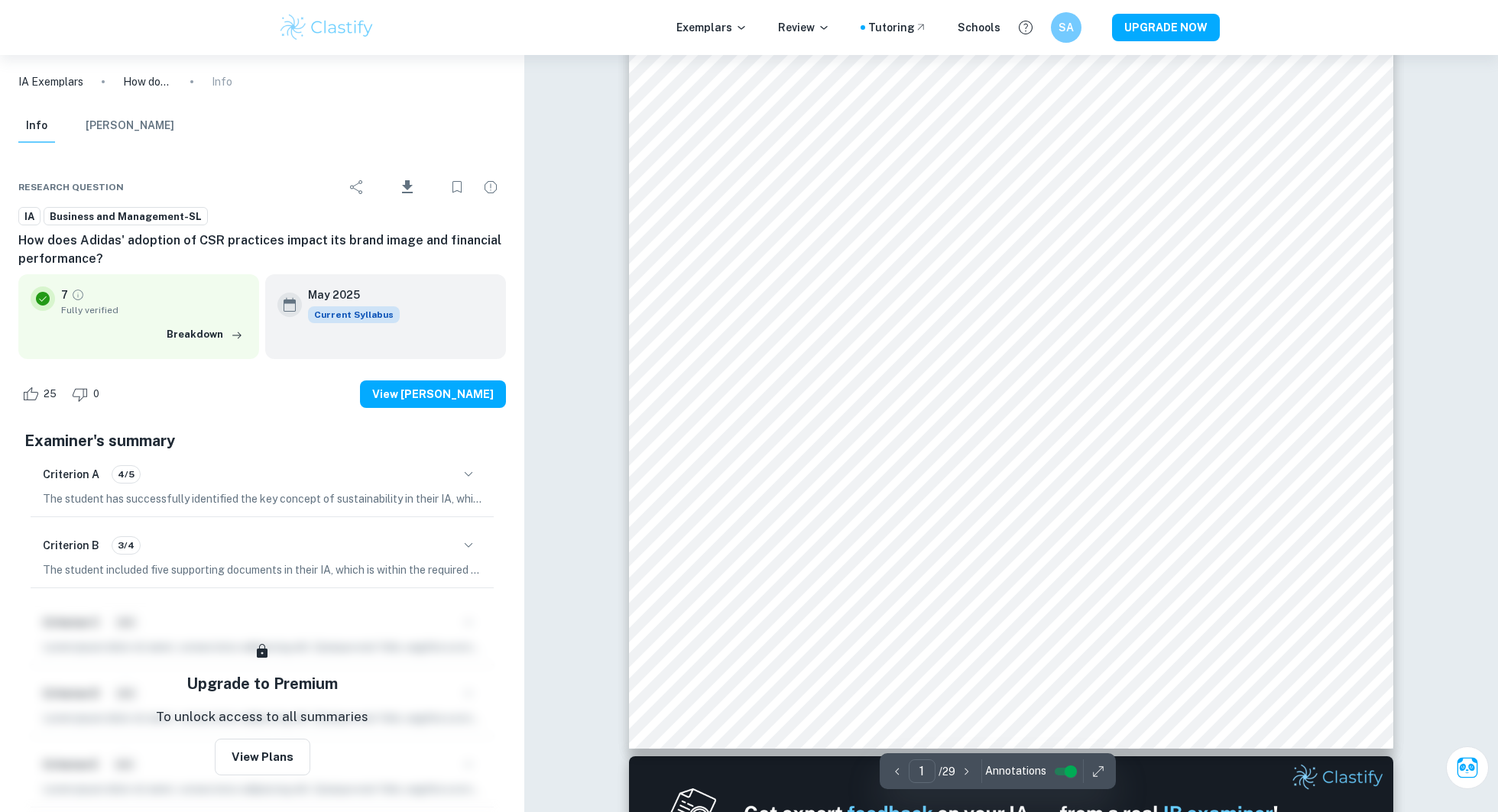
click at [171, 310] on span "Fully verified" at bounding box center [153, 310] width 185 height 14
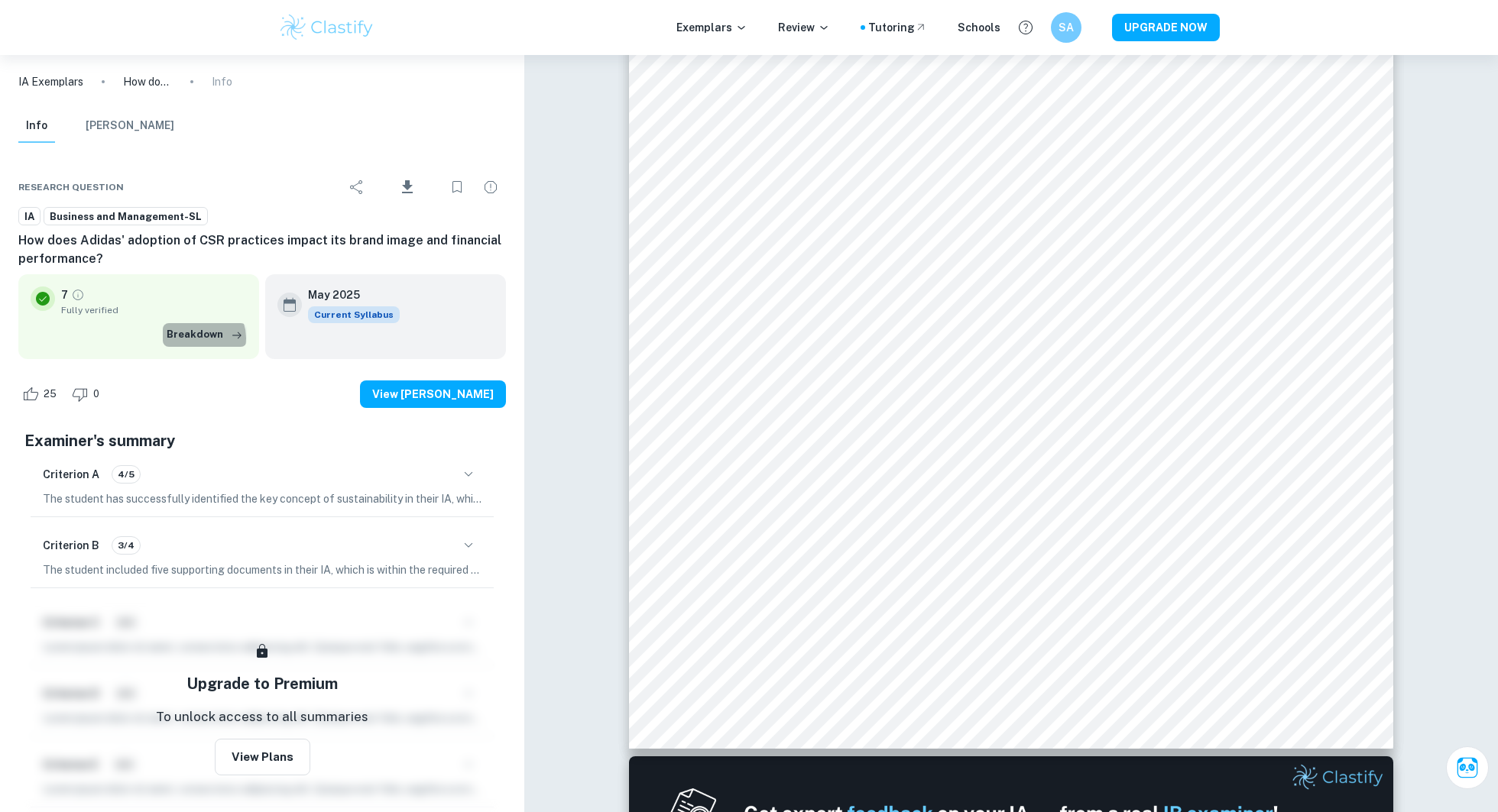
click at [205, 338] on button "Breakdown" at bounding box center [205, 333] width 84 height 23
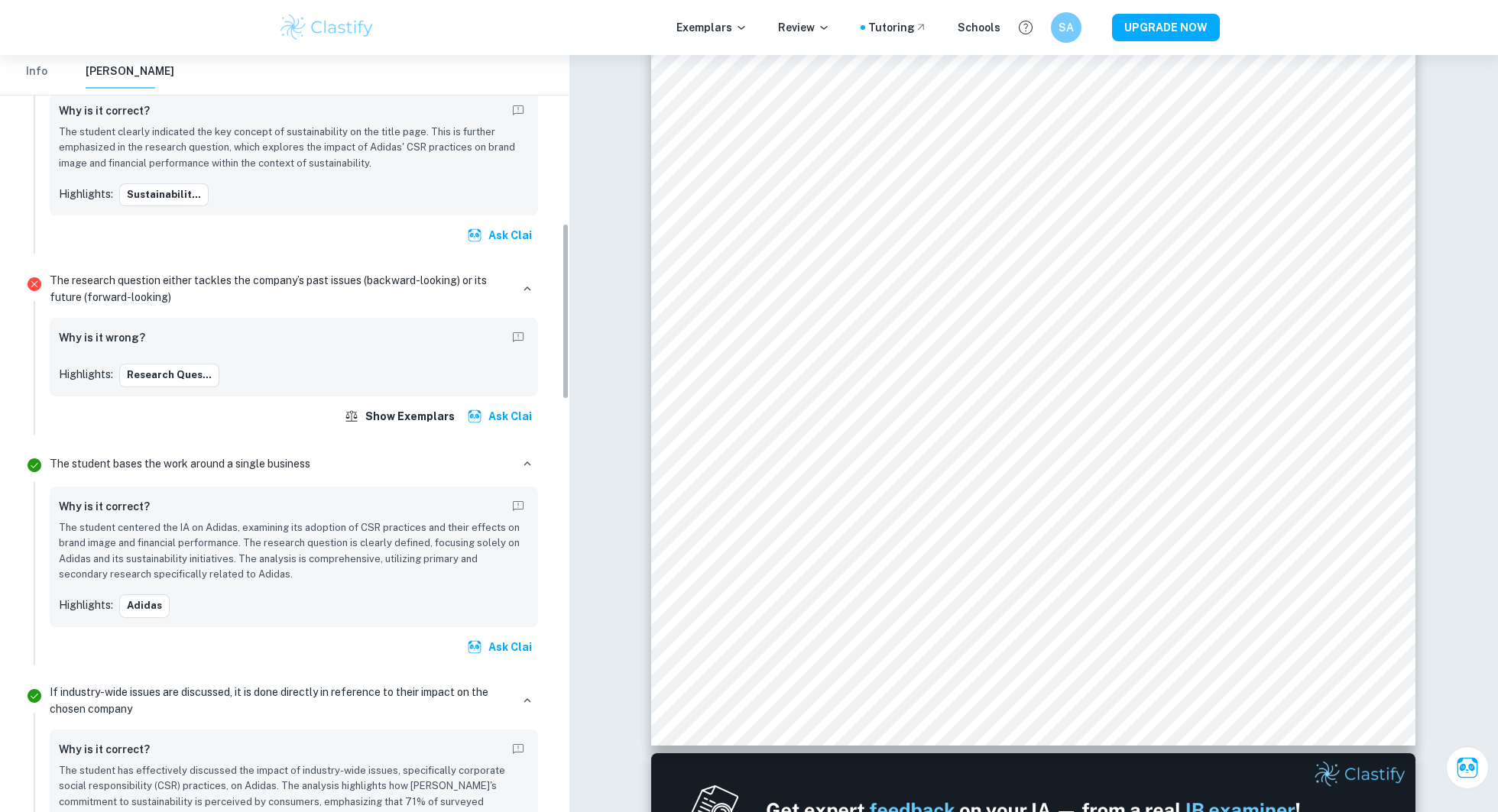
scroll to position [720, 0]
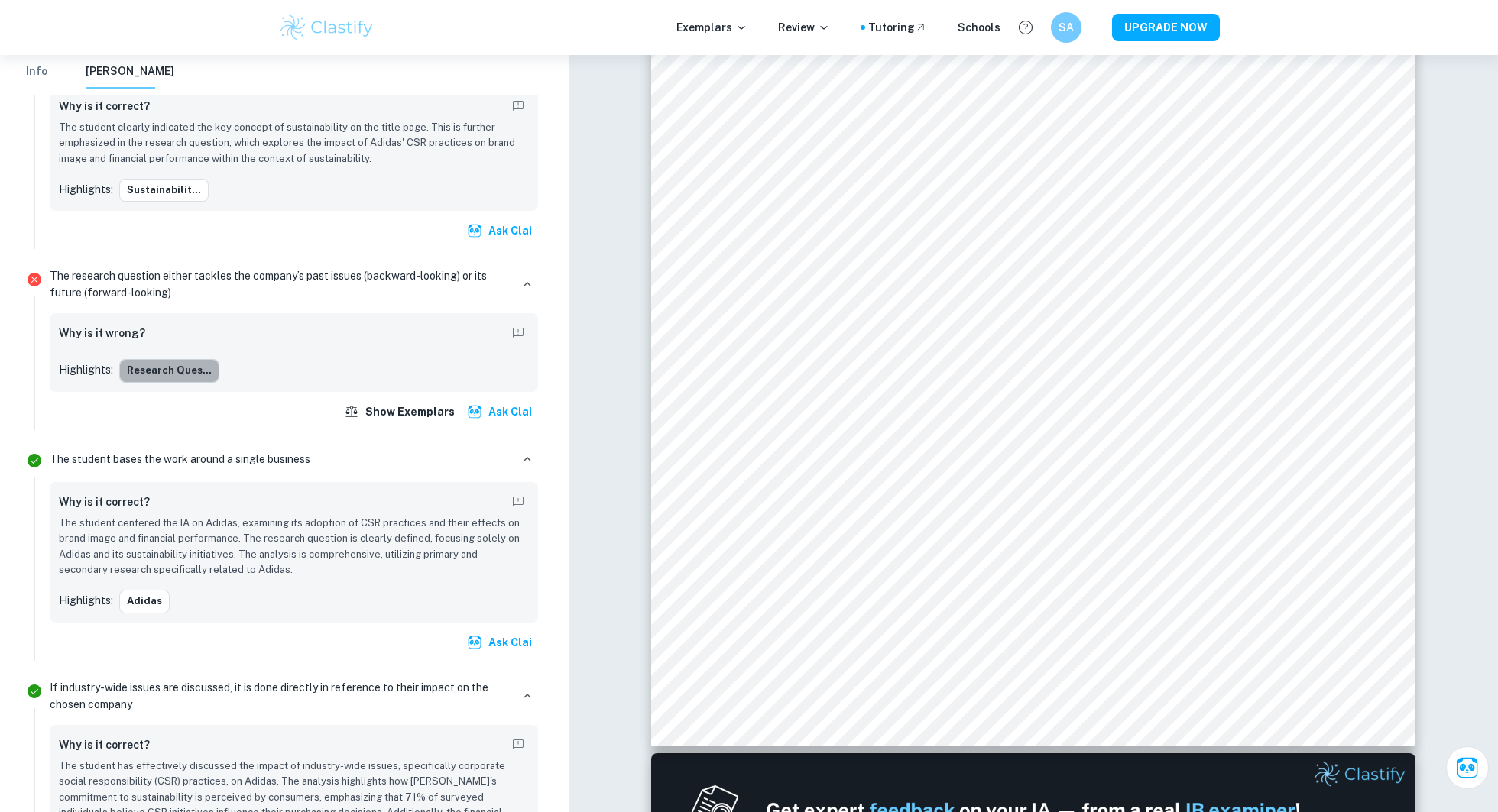
click at [174, 360] on button "Research ques..." at bounding box center [170, 370] width 100 height 23
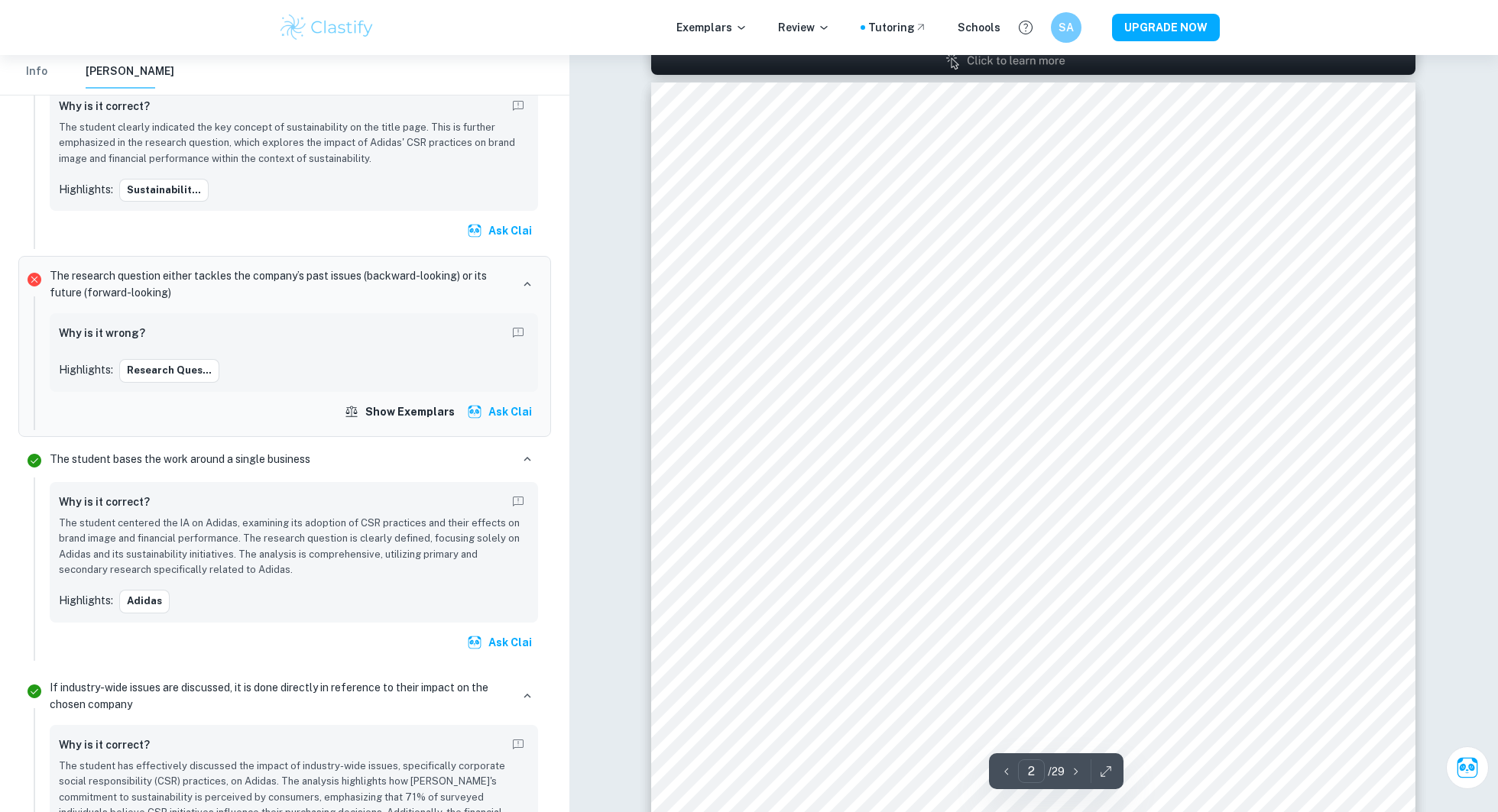
scroll to position [1198, 0]
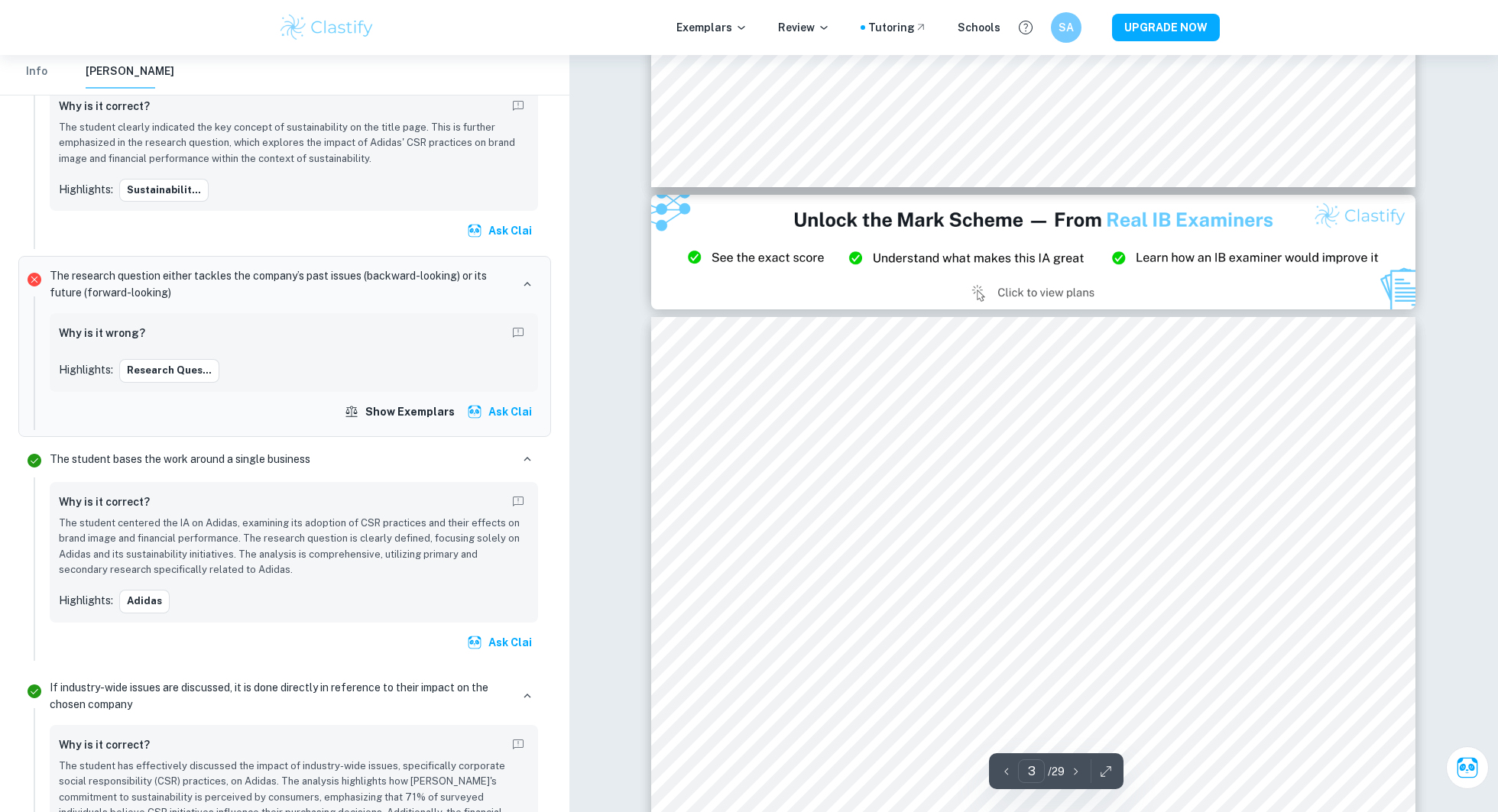
type input "2"
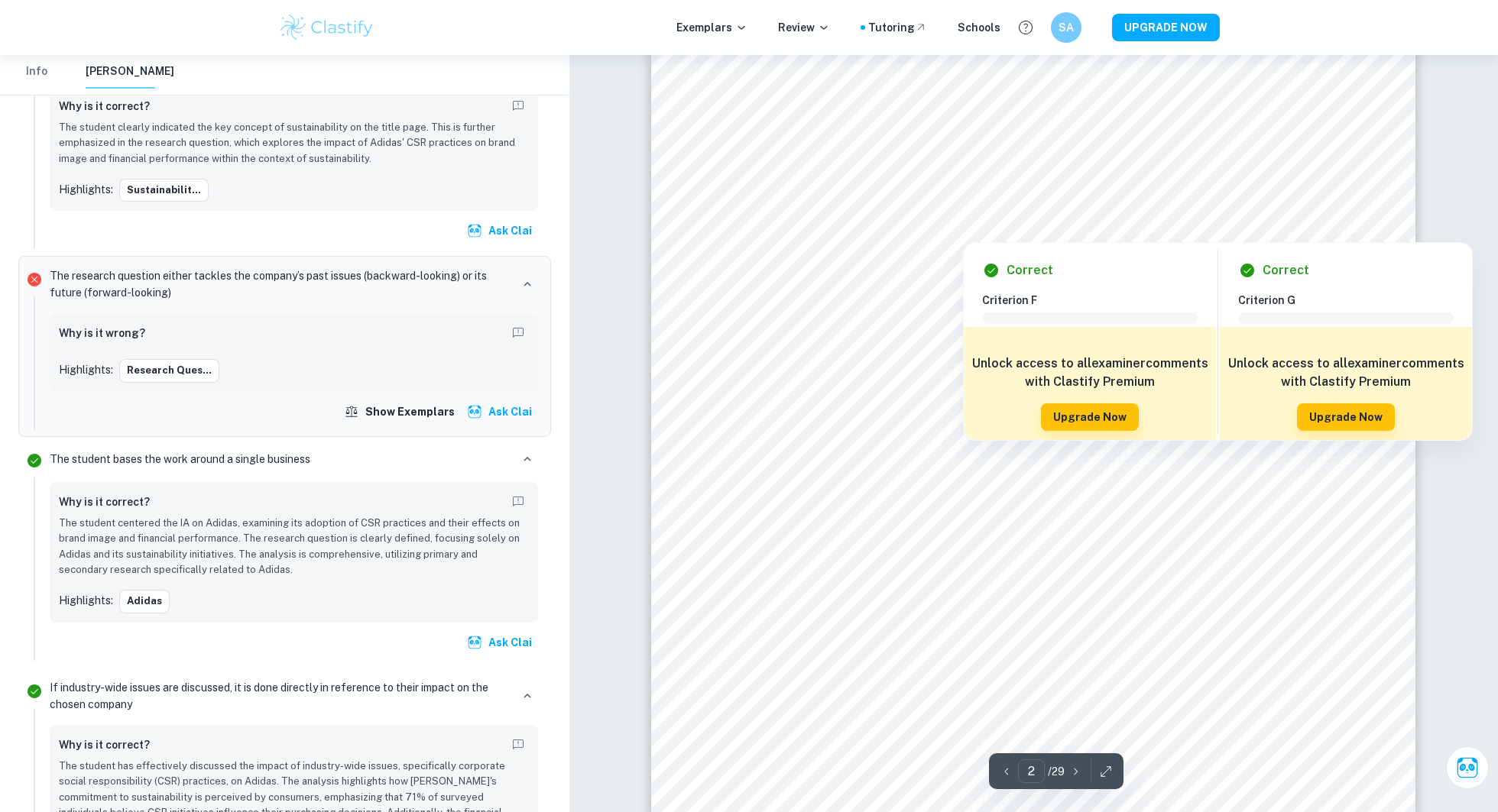
scroll to position [1431, 0]
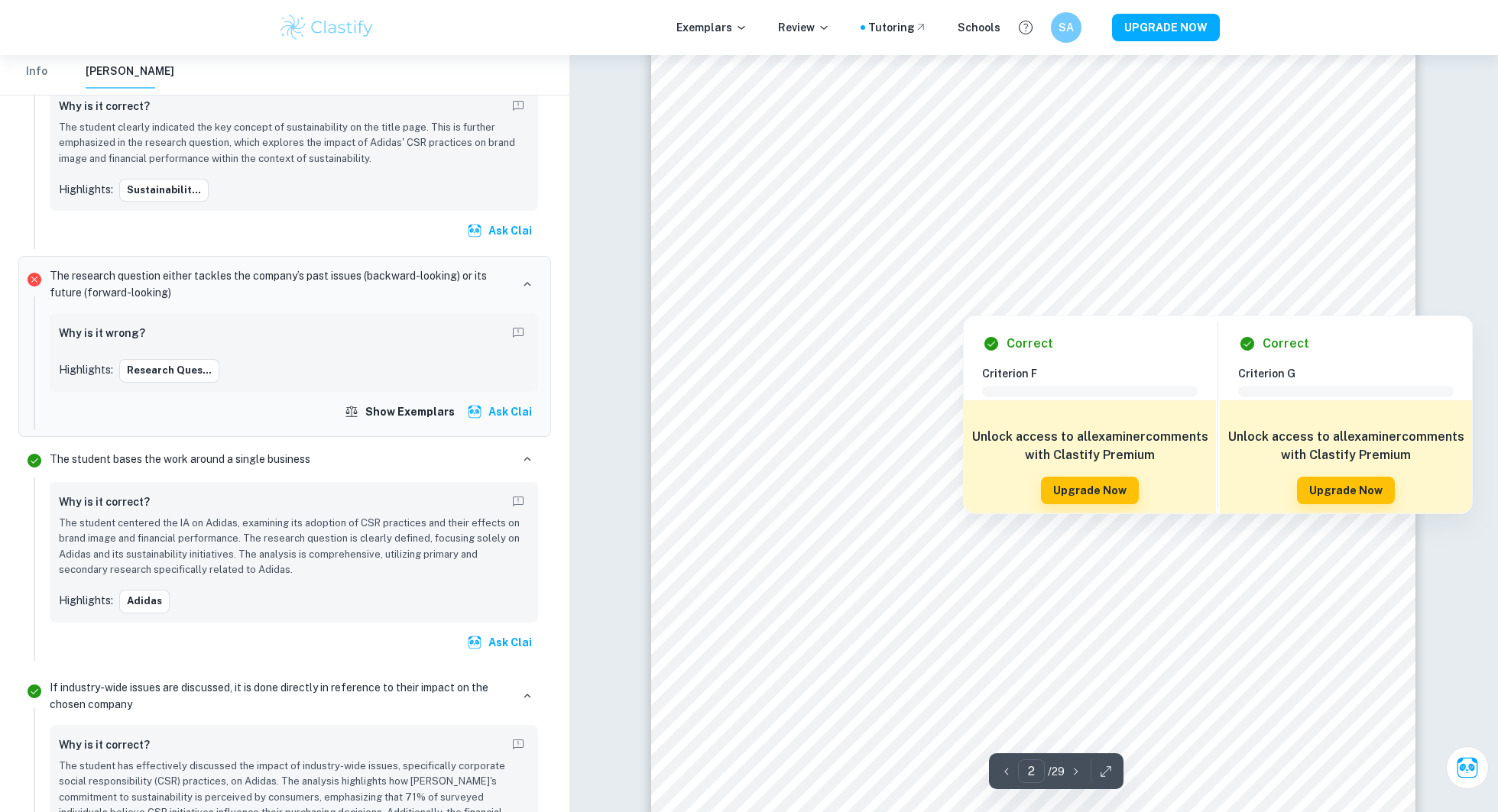
click at [819, 263] on div at bounding box center [1044, 264] width 556 height 64
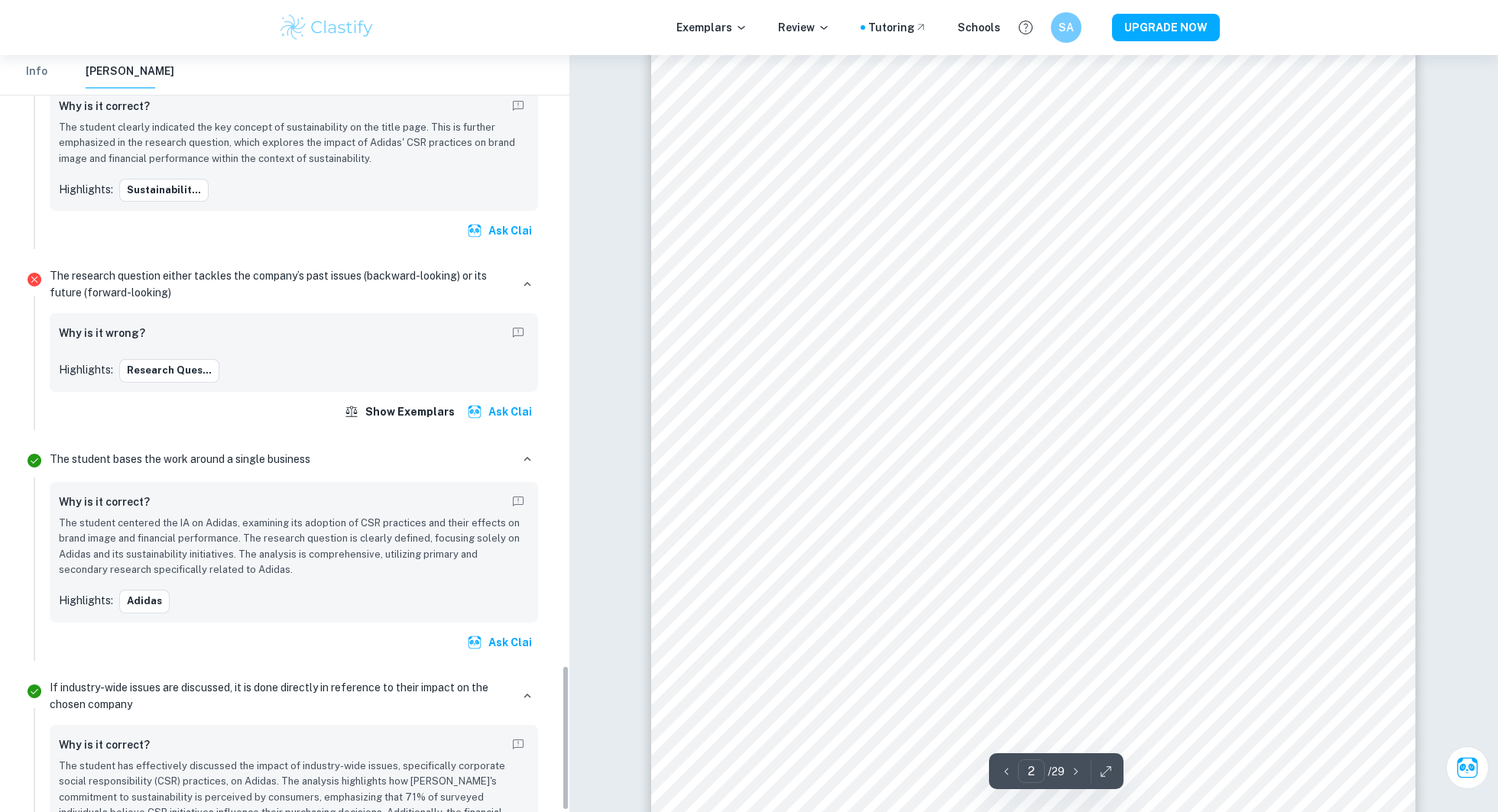
scroll to position [3179, 0]
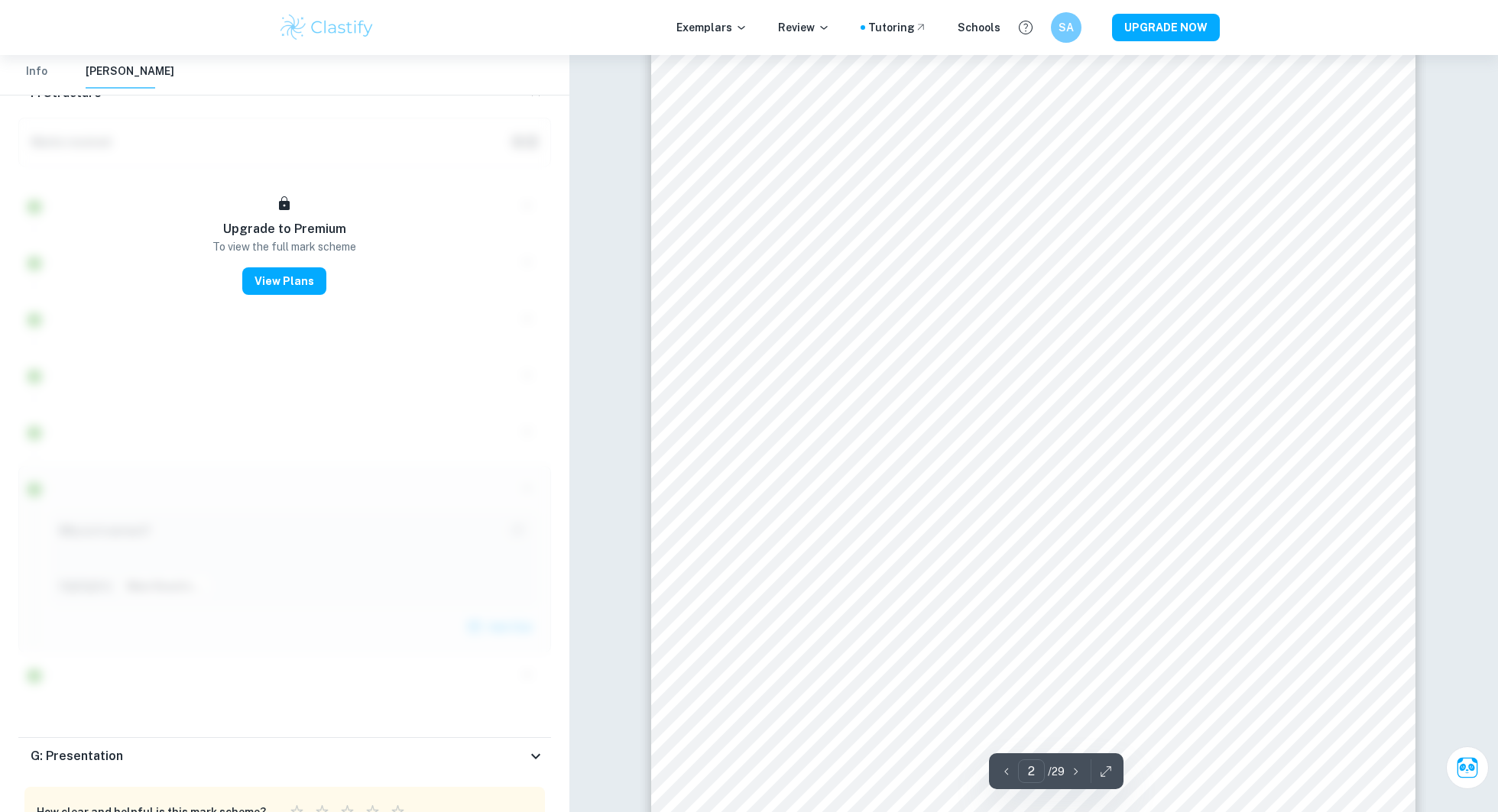
click at [42, 77] on button "Info" at bounding box center [36, 72] width 36 height 33
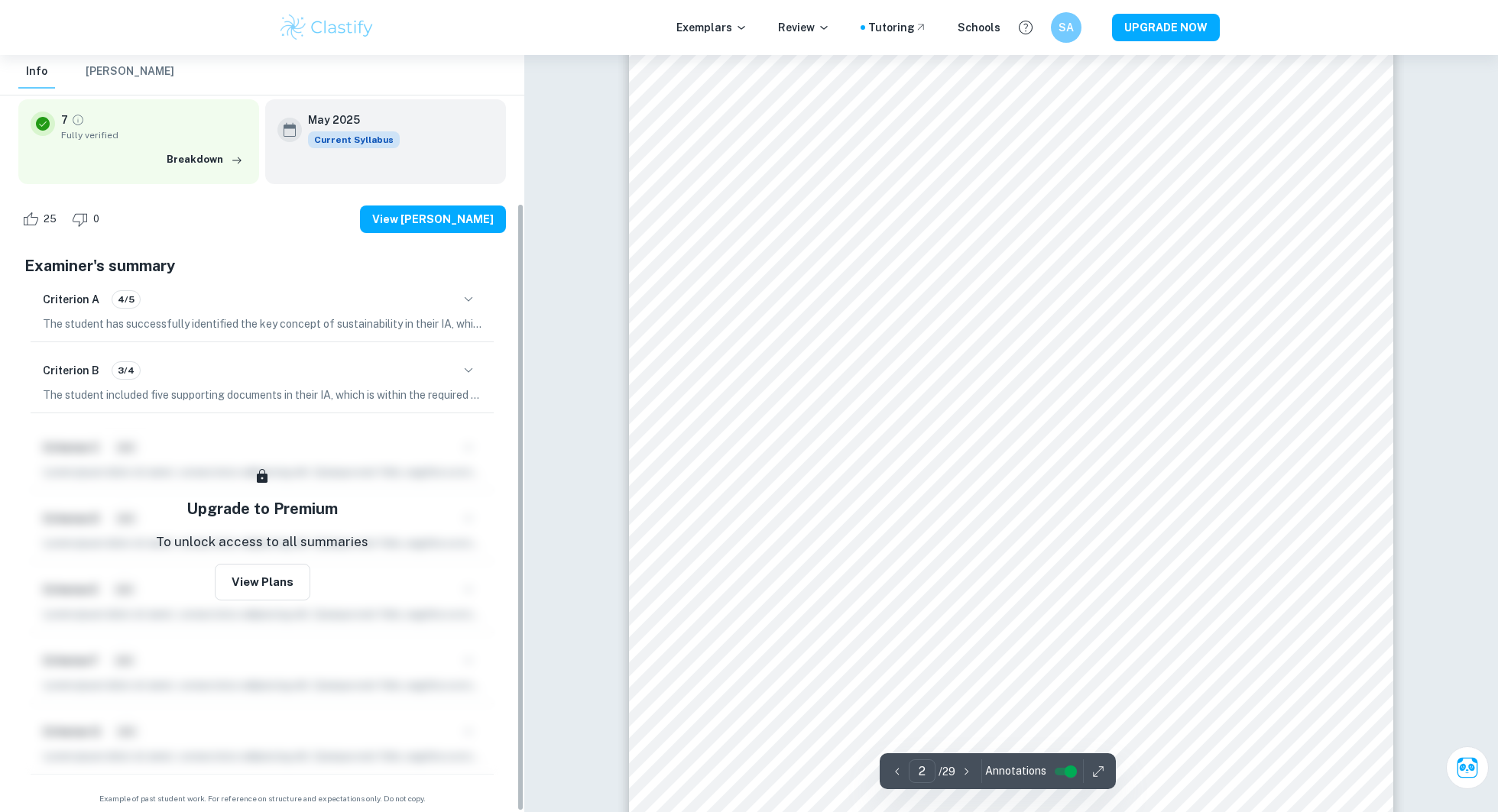
scroll to position [184, 0]
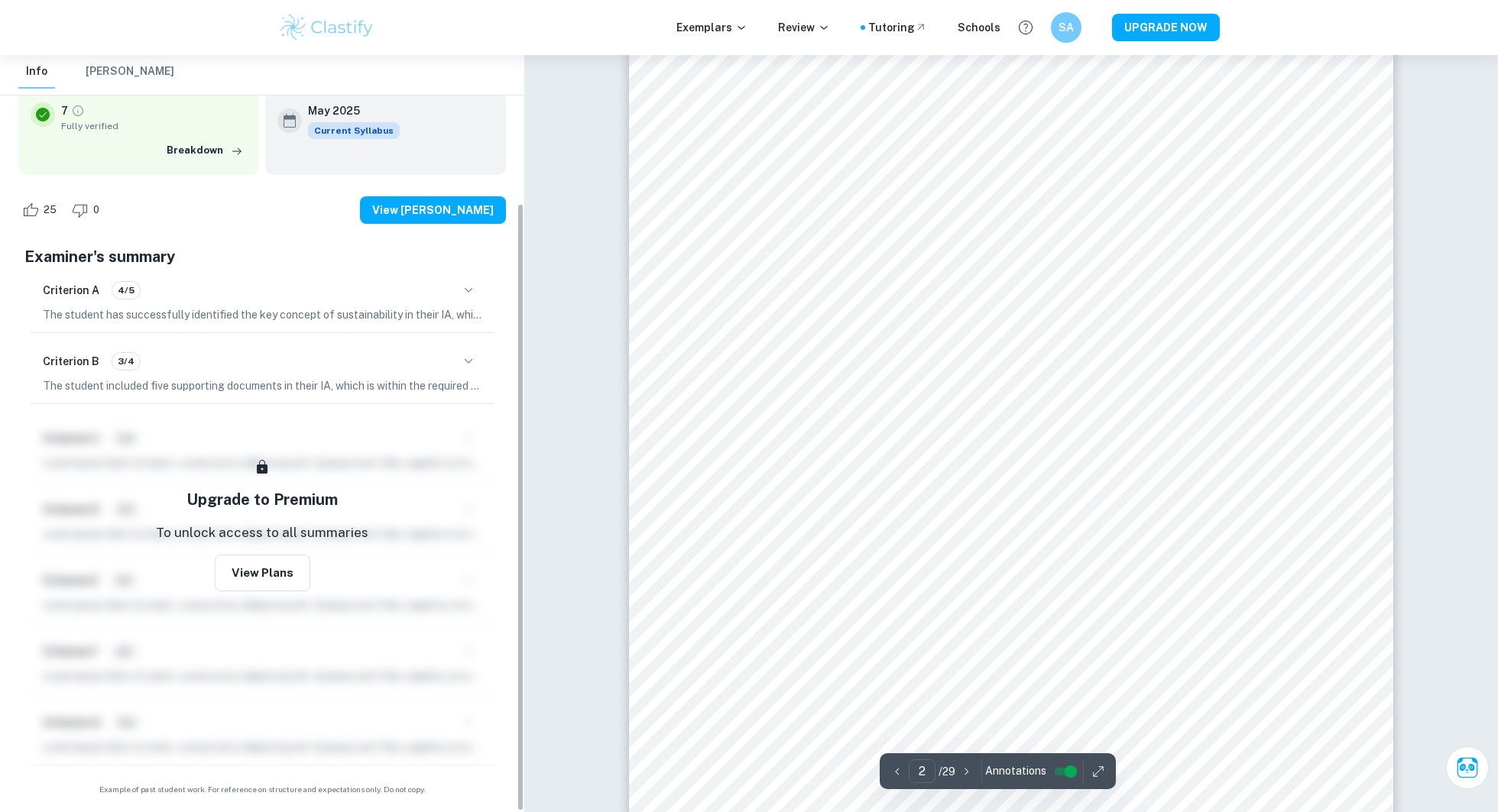
click at [107, 76] on button "[PERSON_NAME]" at bounding box center [129, 72] width 88 height 33
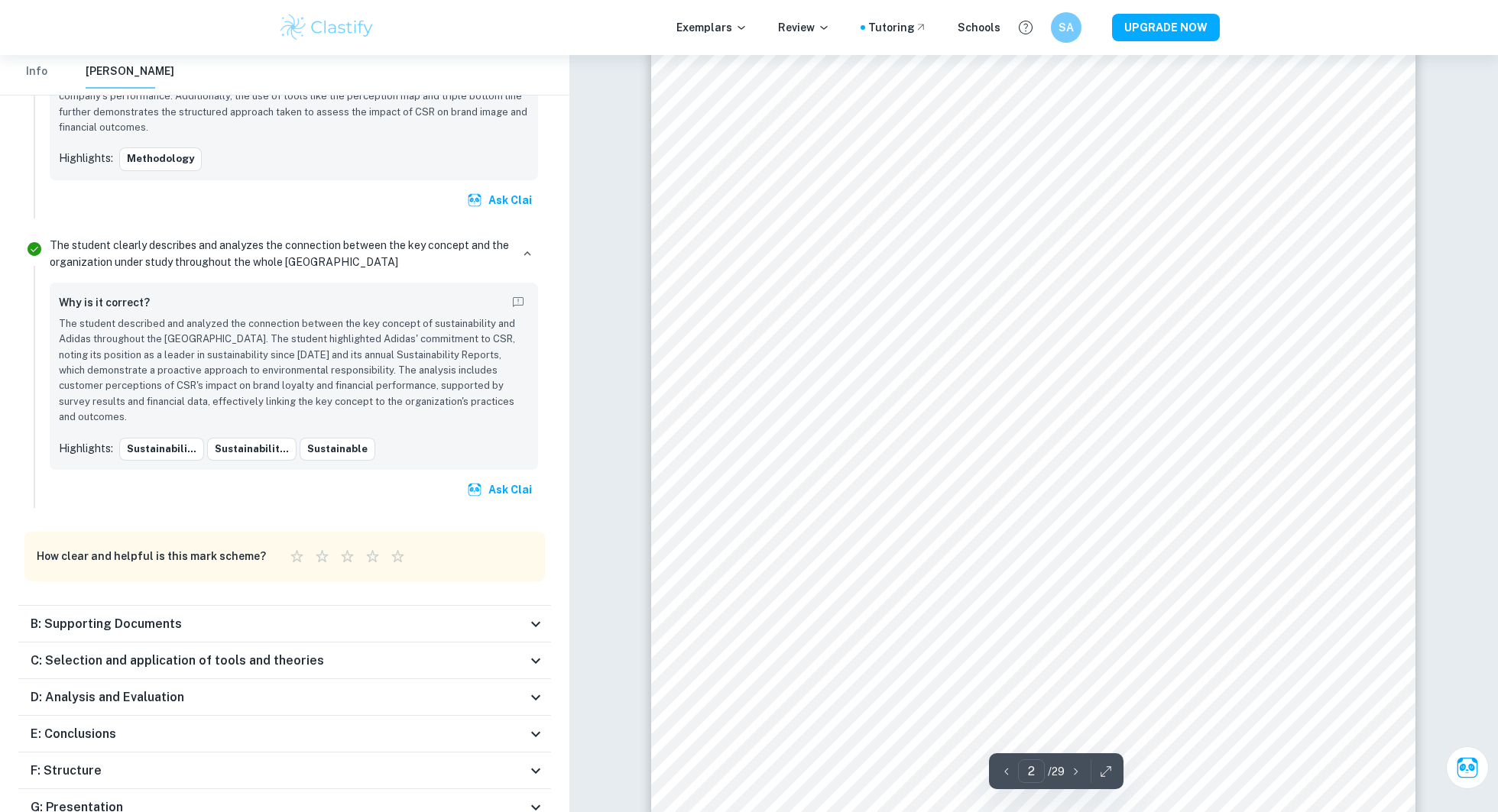
scroll to position [1352, 0]
click at [485, 615] on div "B: Supporting Documents" at bounding box center [279, 624] width 496 height 19
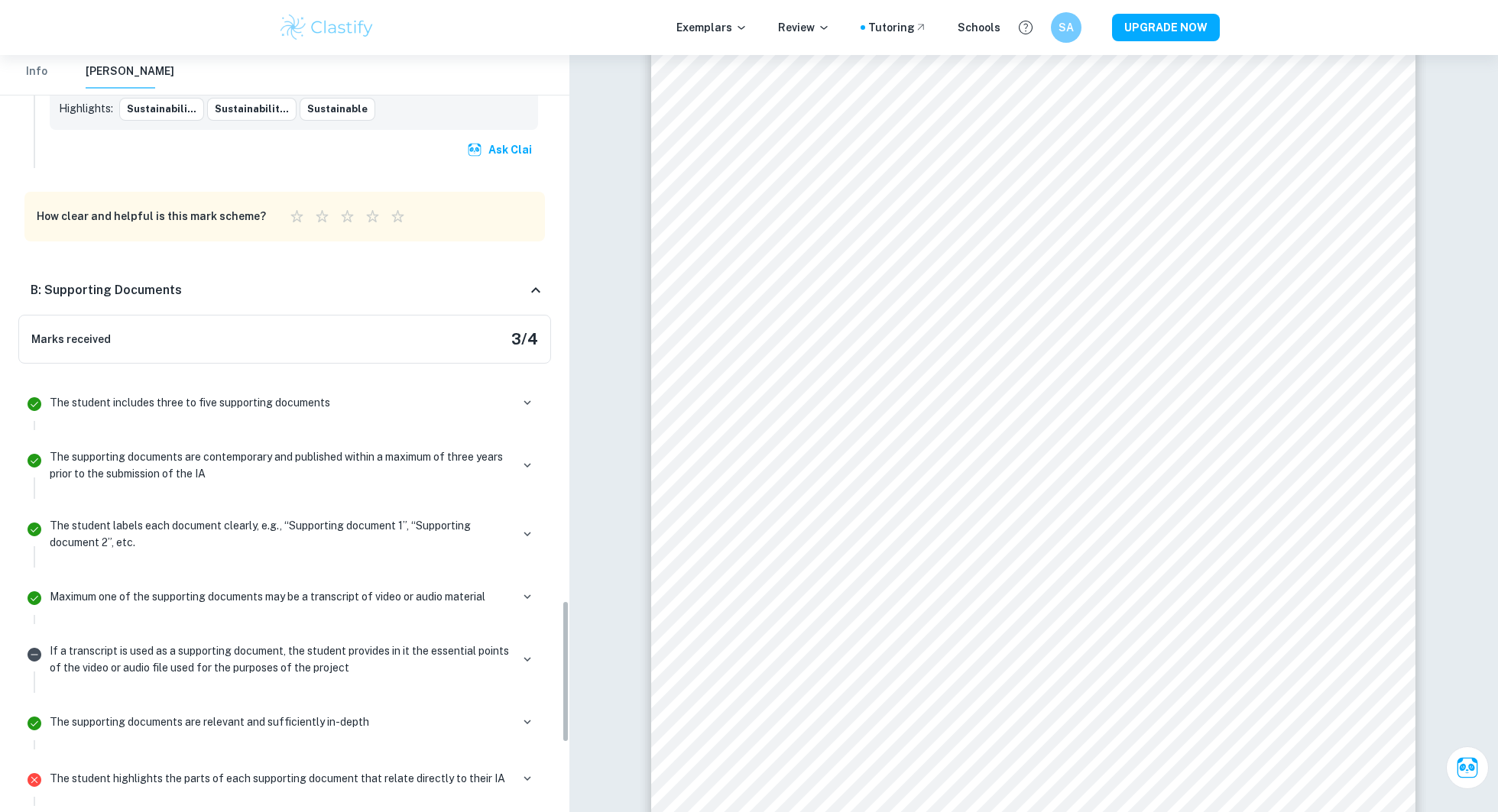
scroll to position [2956, 0]
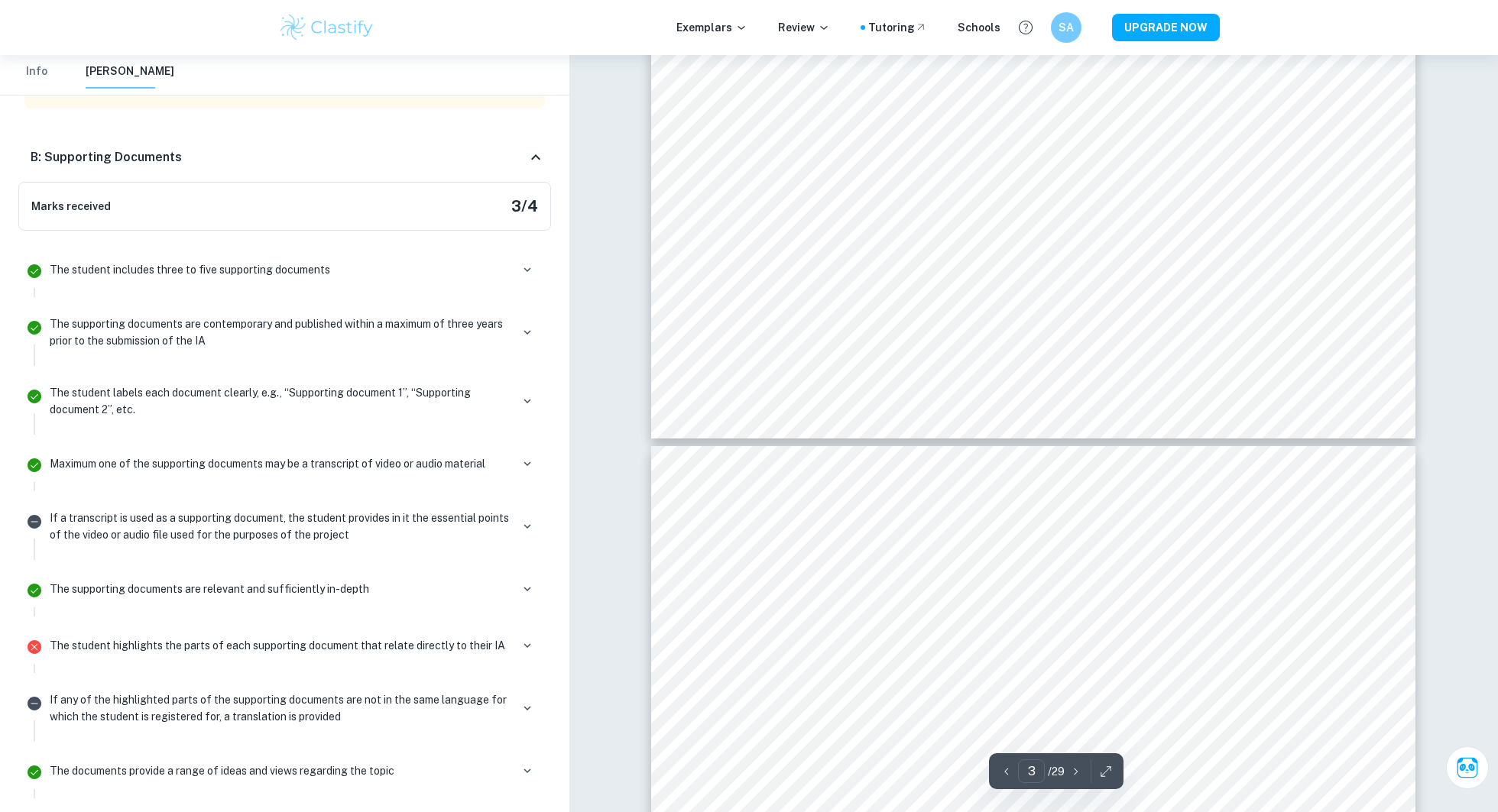
type input "4"
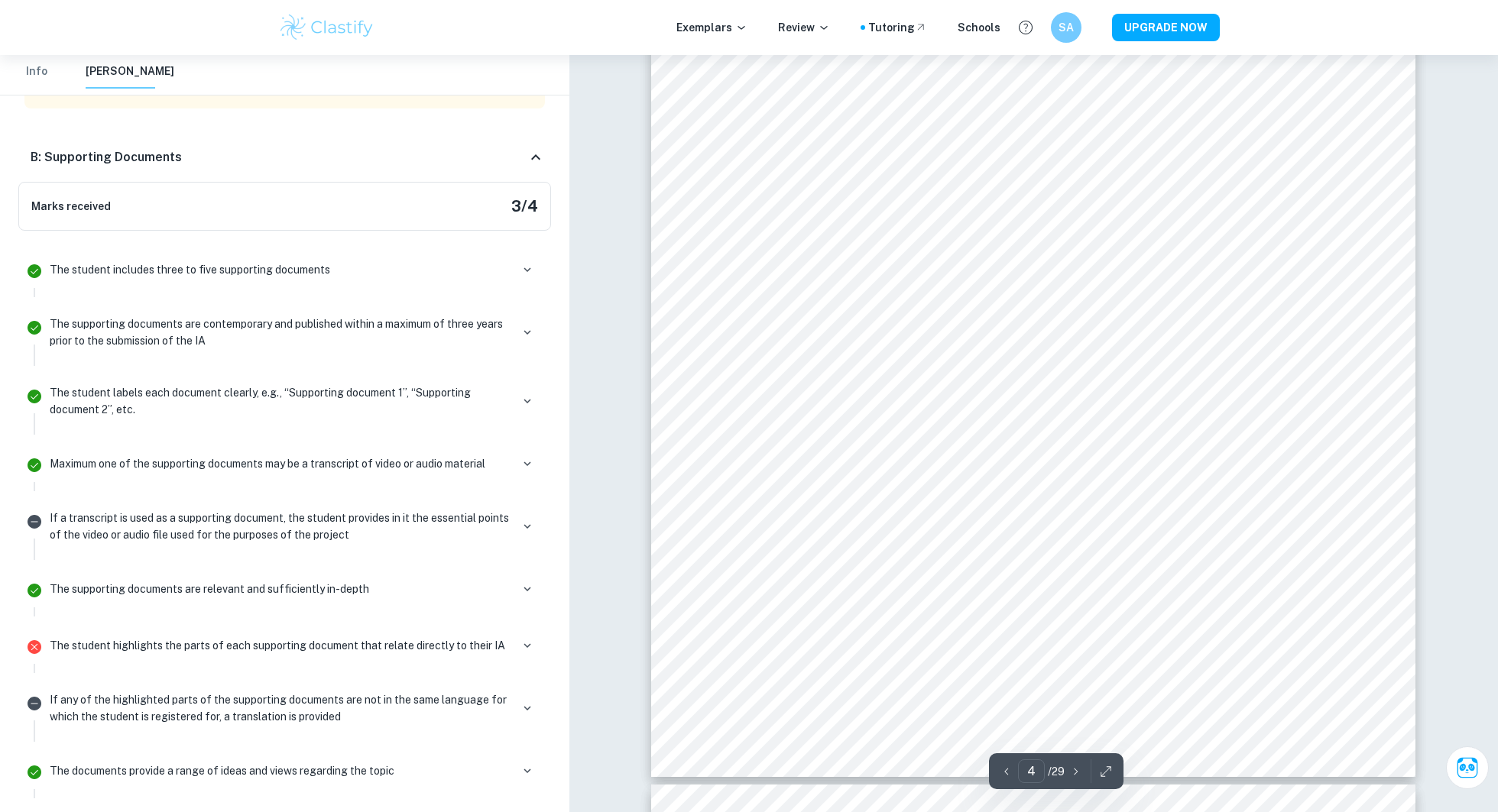
scroll to position [3967, 0]
